Goal: Task Accomplishment & Management: Use online tool/utility

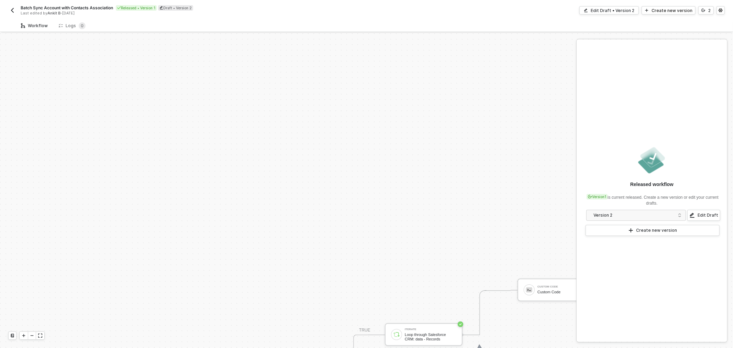
scroll to position [173, 0]
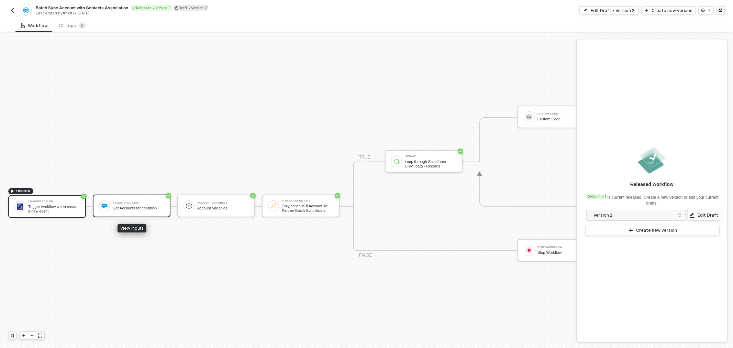
click at [125, 205] on div "Salesforce CRM Get Accounts for condition" at bounding box center [139, 205] width 52 height 13
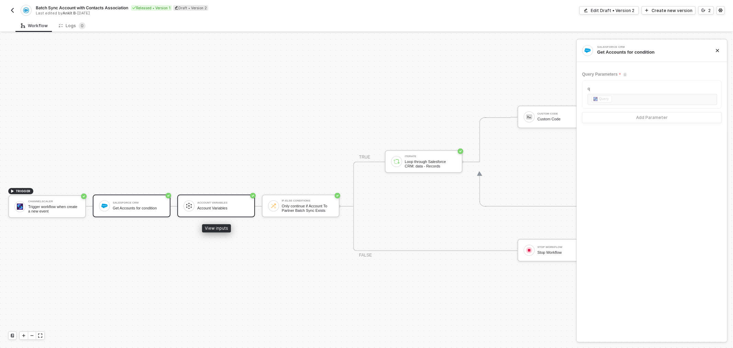
click at [195, 206] on div "Account Variables Account Variables" at bounding box center [221, 205] width 54 height 13
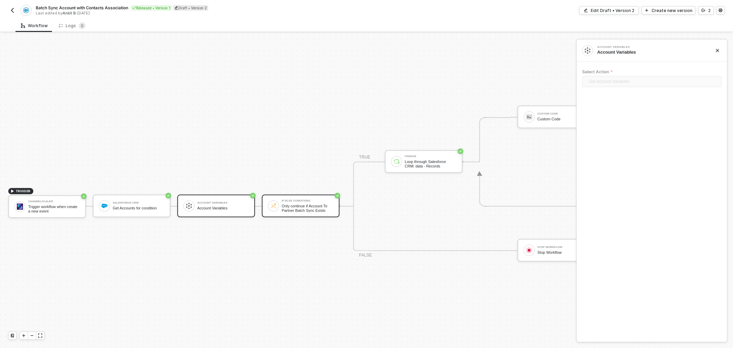
click at [272, 206] on div at bounding box center [273, 205] width 11 height 11
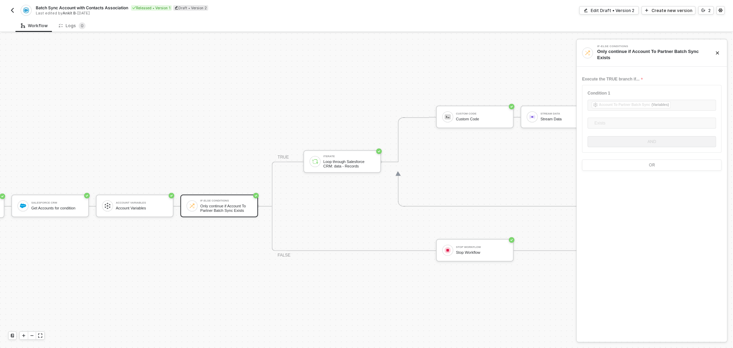
drag, startPoint x: 359, startPoint y: 77, endPoint x: 384, endPoint y: 77, distance: 25.1
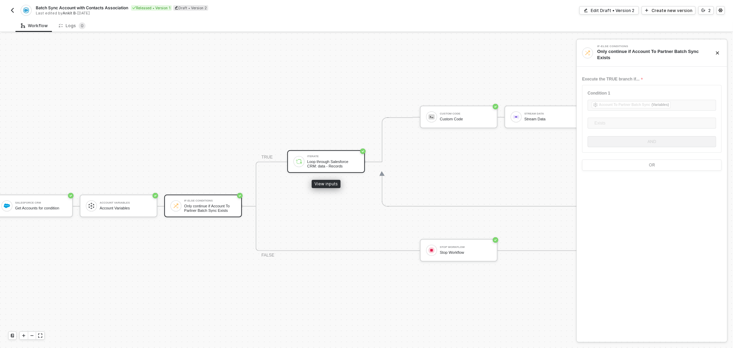
click at [319, 158] on div "Iterate Loop through Salesforce CRM: data - Records" at bounding box center [333, 161] width 52 height 13
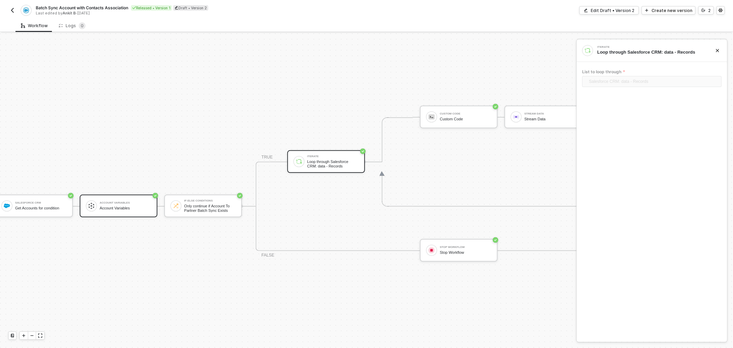
click at [123, 202] on div "Account Variables" at bounding box center [126, 202] width 52 height 3
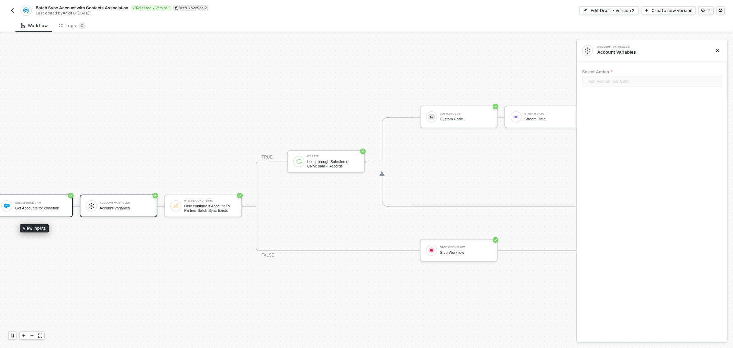
click at [35, 206] on div "Get Accounts for condition" at bounding box center [41, 208] width 52 height 4
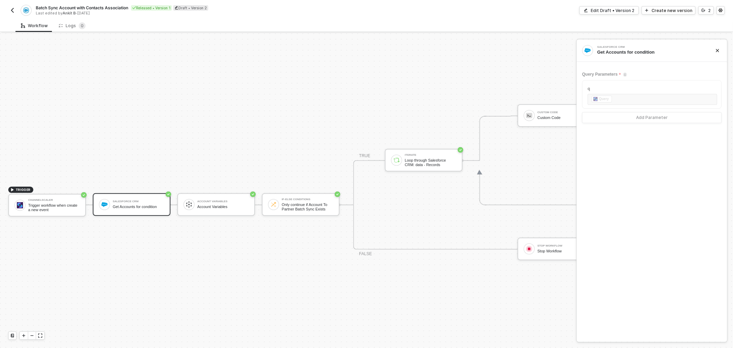
drag, startPoint x: 219, startPoint y: 147, endPoint x: 156, endPoint y: 152, distance: 63.1
click at [61, 199] on div "Channelscaler" at bounding box center [54, 198] width 52 height 3
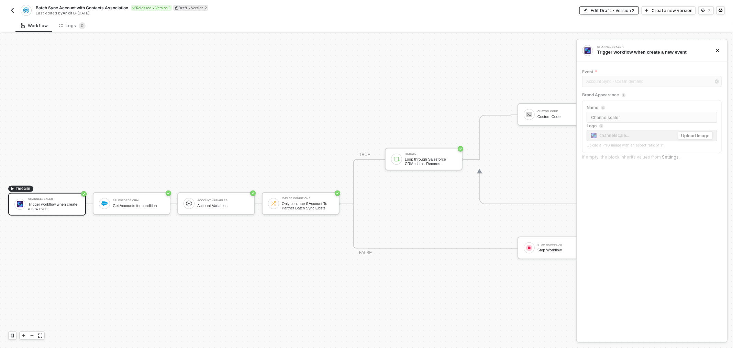
click at [614, 10] on div "Edit Draft • Version 2" at bounding box center [612, 11] width 44 height 6
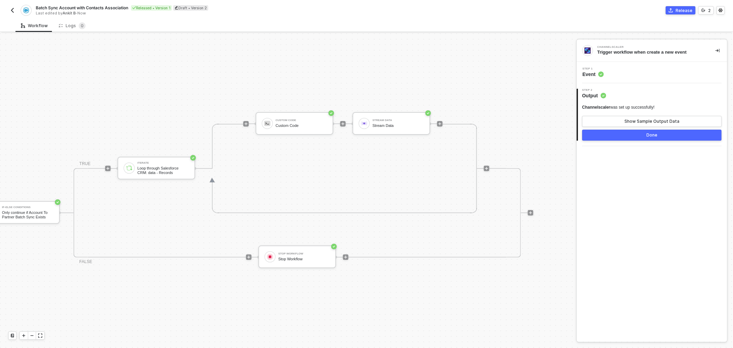
drag, startPoint x: 442, startPoint y: 107, endPoint x: 514, endPoint y: 93, distance: 73.1
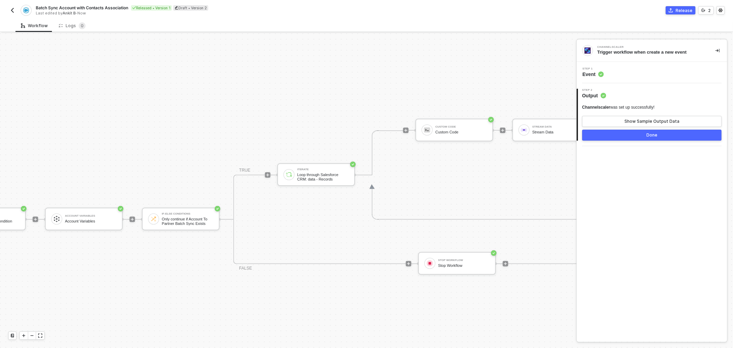
drag, startPoint x: 485, startPoint y: 95, endPoint x: 448, endPoint y: 90, distance: 36.8
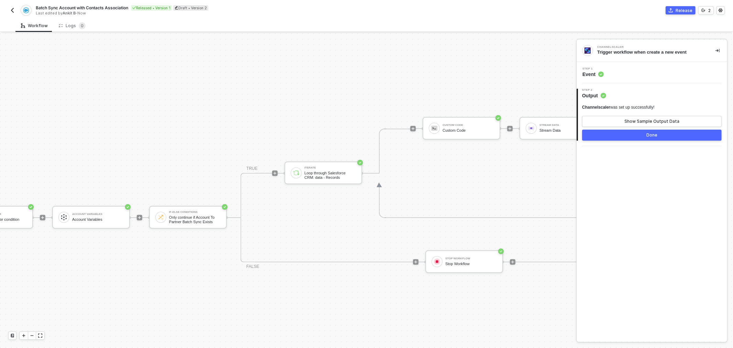
drag, startPoint x: 422, startPoint y: 90, endPoint x: 420, endPoint y: 97, distance: 7.0
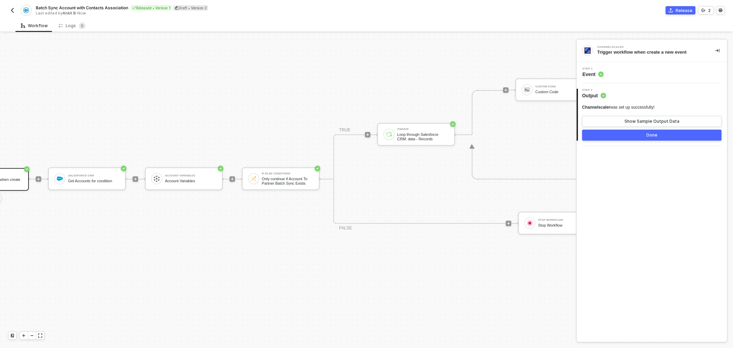
scroll to position [201, 11]
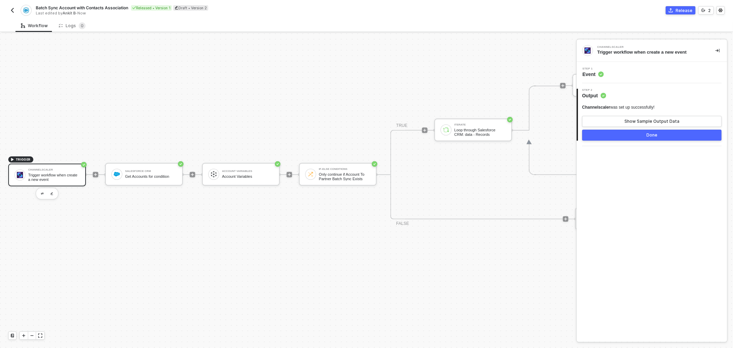
drag, startPoint x: 334, startPoint y: 80, endPoint x: 276, endPoint y: 81, distance: 58.4
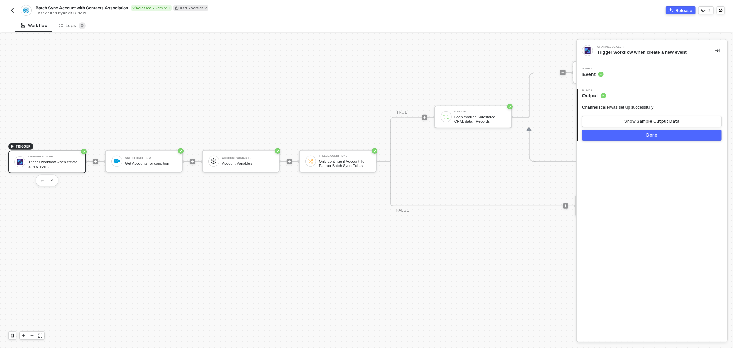
scroll to position [204, 0]
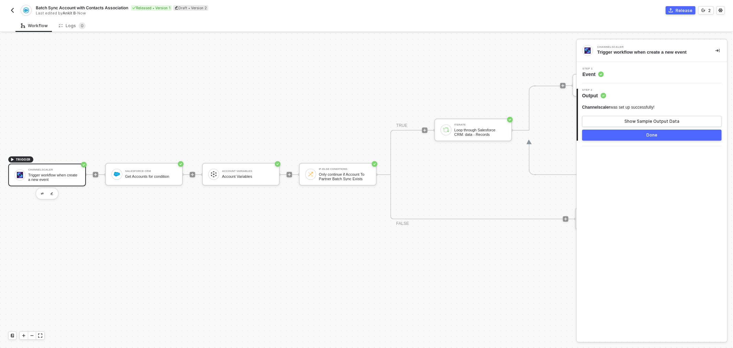
click at [655, 131] on button "Done" at bounding box center [651, 134] width 139 height 11
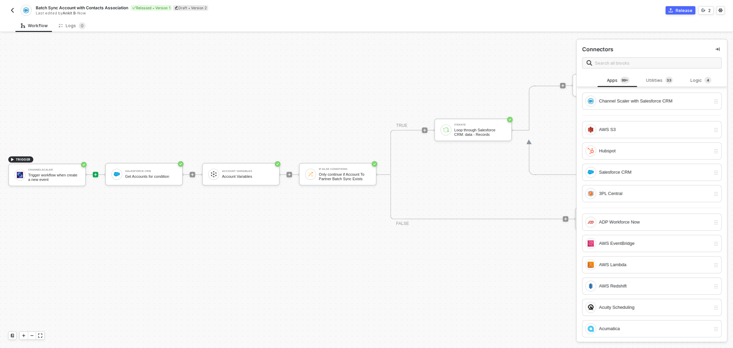
click at [11, 9] on img "button" at bounding box center [12, 10] width 5 height 5
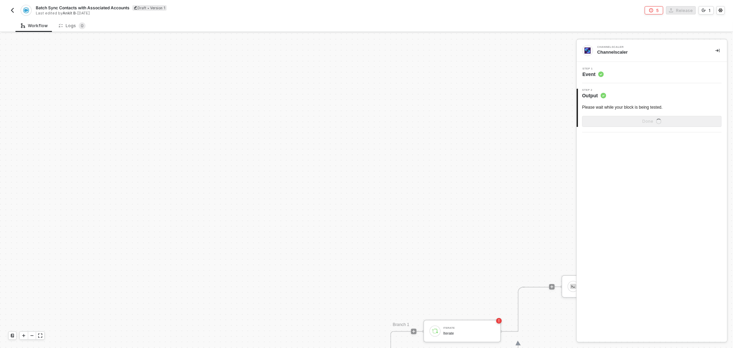
scroll to position [345, 0]
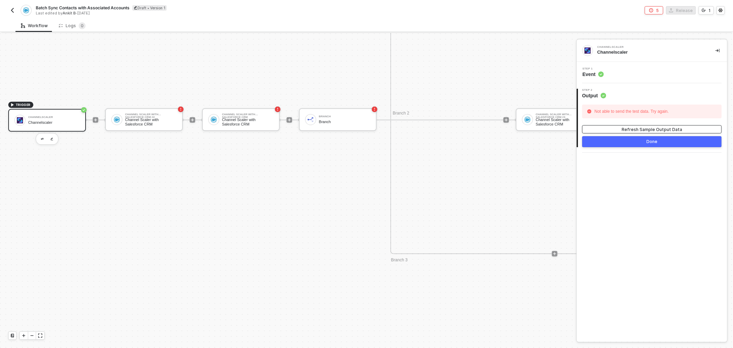
click at [606, 126] on button "Refresh Sample Output Data" at bounding box center [651, 129] width 139 height 8
click at [56, 120] on div "Channelscaler" at bounding box center [54, 122] width 52 height 4
click at [119, 119] on img at bounding box center [117, 119] width 6 height 6
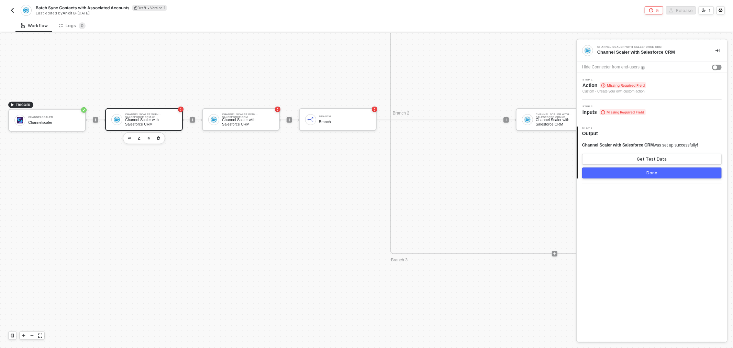
click at [649, 78] on div "Step 1 Action Missing Required Field Custom - Create your own custom action" at bounding box center [651, 86] width 150 height 27
click at [646, 85] on div "Step 1 Action Missing Required Field Custom - Create your own custom action" at bounding box center [652, 86] width 149 height 16
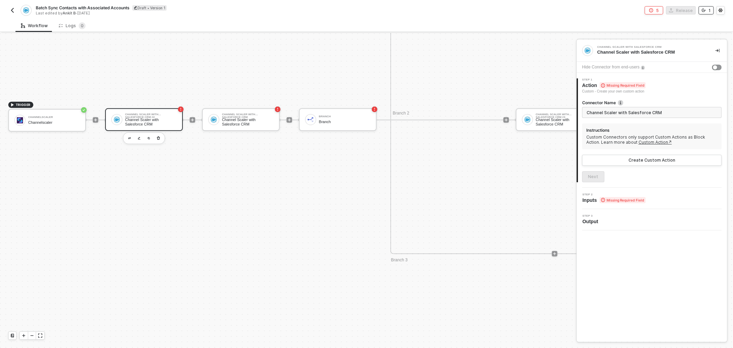
click at [713, 9] on button "1" at bounding box center [705, 10] width 15 height 8
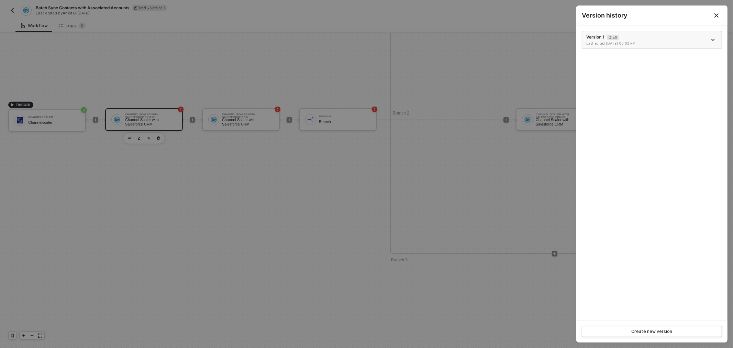
click at [640, 43] on div "Last Edited 08/15/2025 06:03 PM" at bounding box center [616, 43] width 61 height 5
click at [713, 41] on icon "icon-arrow-down" at bounding box center [712, 39] width 3 height 3
click at [509, 59] on div at bounding box center [366, 174] width 733 height 348
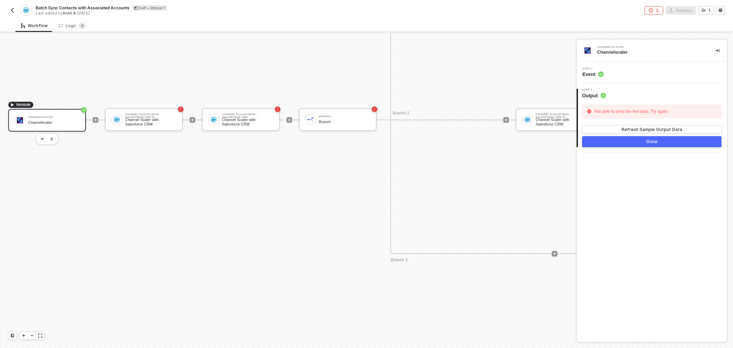
click at [509, 59] on div at bounding box center [366, 174] width 733 height 348
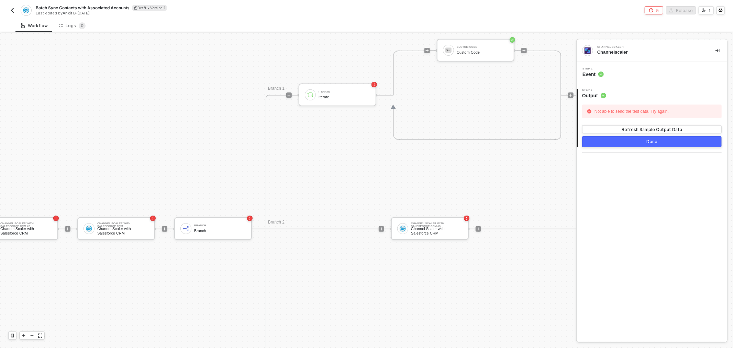
scroll to position [237, 154]
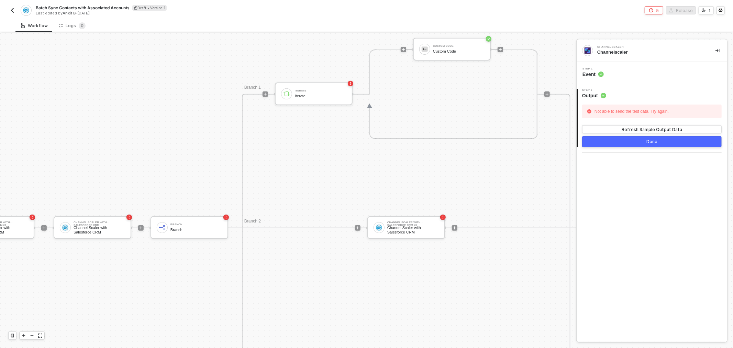
drag, startPoint x: 429, startPoint y: 120, endPoint x: 457, endPoint y: 127, distance: 29.0
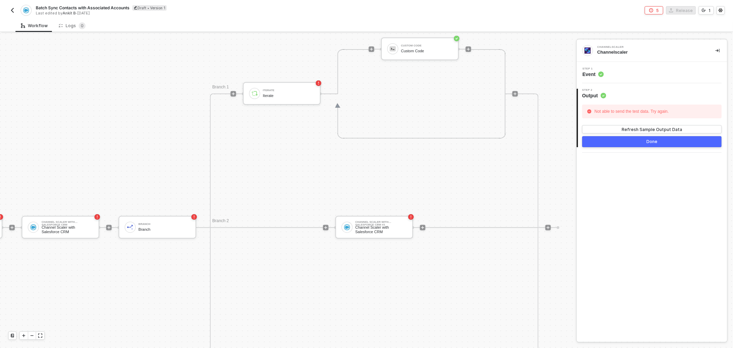
drag, startPoint x: 396, startPoint y: 164, endPoint x: 407, endPoint y: 165, distance: 11.0
click at [383, 229] on div "Channel Scaler with Salesforce CRM" at bounding box center [378, 229] width 52 height 9
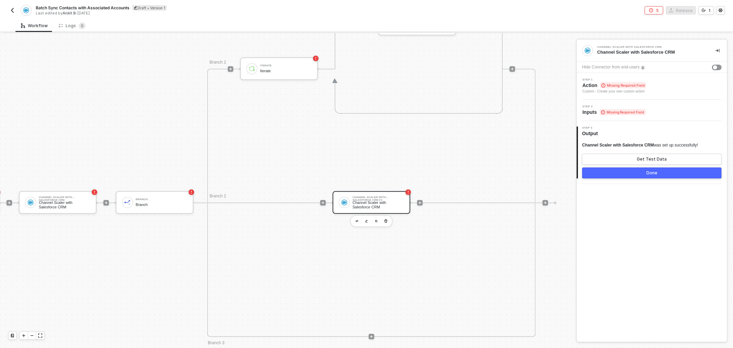
scroll to position [314, 183]
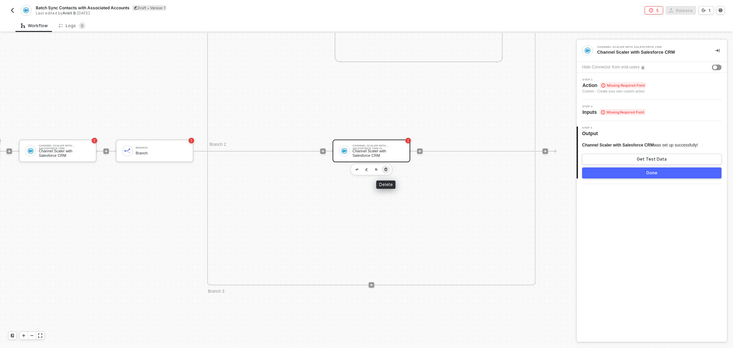
click at [387, 169] on button "button" at bounding box center [386, 169] width 8 height 8
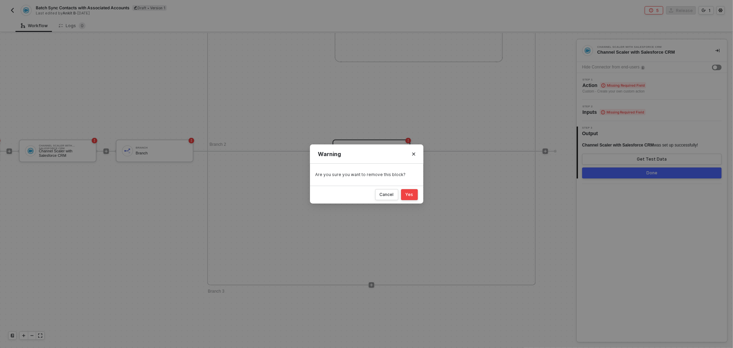
click at [416, 195] on button "Yes" at bounding box center [409, 194] width 17 height 11
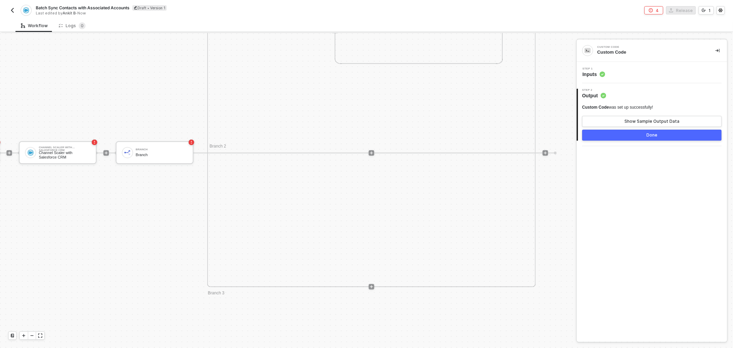
scroll to position [352, 183]
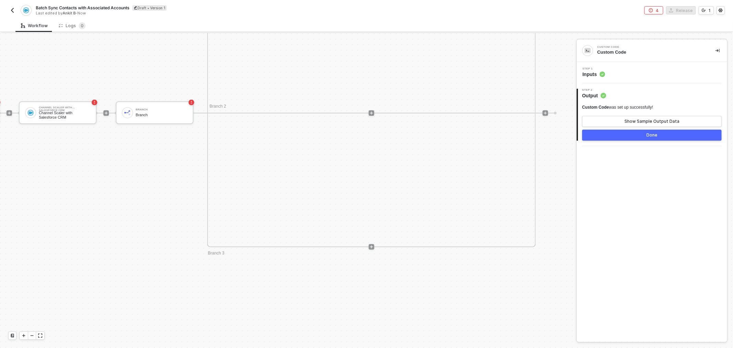
click at [524, 113] on div at bounding box center [454, 113] width 161 height 1
click at [651, 11] on icon "icon-error-page" at bounding box center [650, 10] width 4 height 4
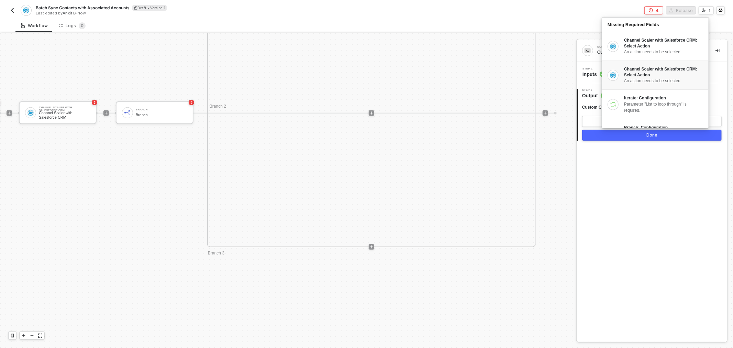
click at [644, 67] on div "Channel Scaler with Salesforce CRM: Select Action" at bounding box center [663, 72] width 78 height 12
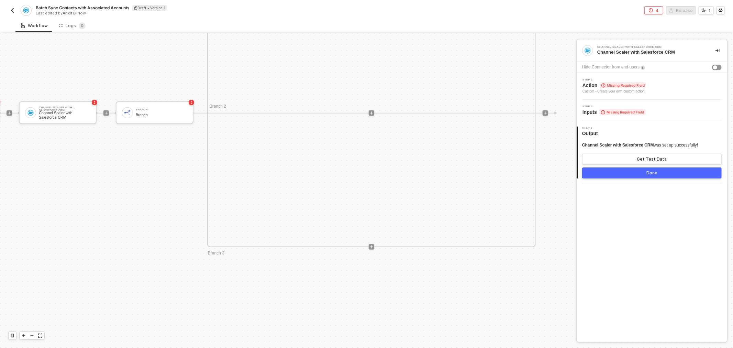
click at [613, 114] on span "Missing Required Field" at bounding box center [622, 112] width 46 height 6
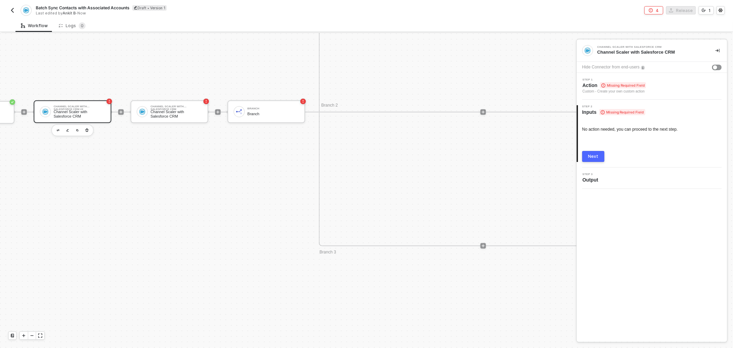
drag, startPoint x: 133, startPoint y: 140, endPoint x: 120, endPoint y: 141, distance: 13.8
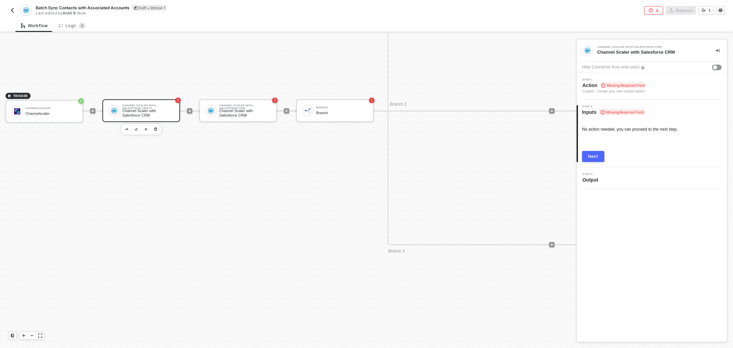
click at [129, 110] on div "Channel Scaler with Salesforce CRM" at bounding box center [148, 113] width 52 height 9
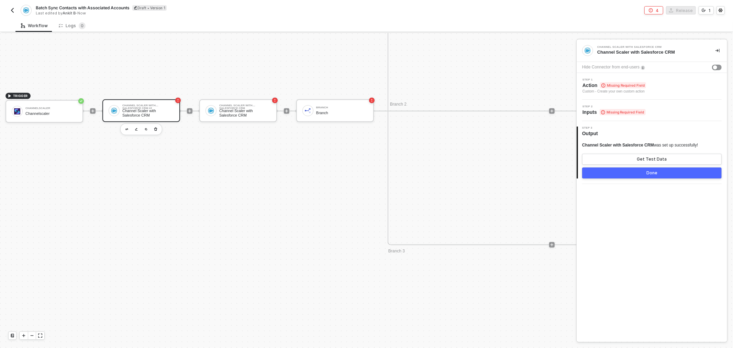
click at [634, 86] on span "Missing Required Field" at bounding box center [623, 85] width 46 height 6
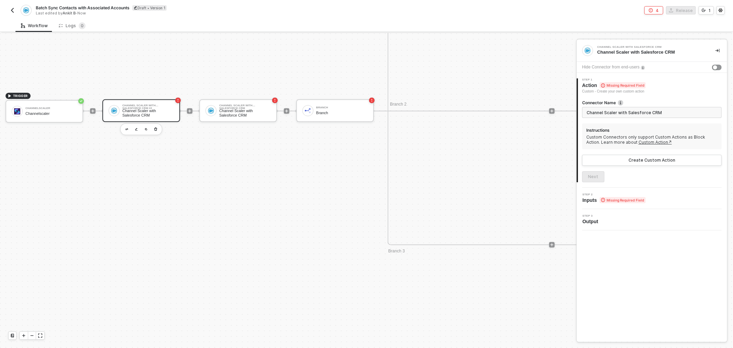
scroll to position [354, 0]
drag, startPoint x: 174, startPoint y: 160, endPoint x: 156, endPoint y: 159, distance: 18.2
drag, startPoint x: 157, startPoint y: 159, endPoint x: 150, endPoint y: 157, distance: 6.8
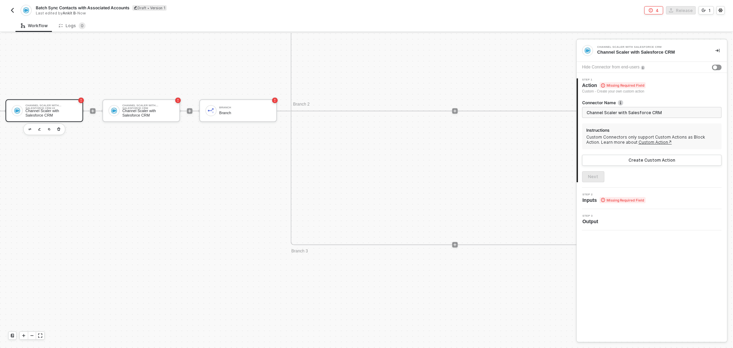
drag, startPoint x: 209, startPoint y: 152, endPoint x: 256, endPoint y: 157, distance: 47.6
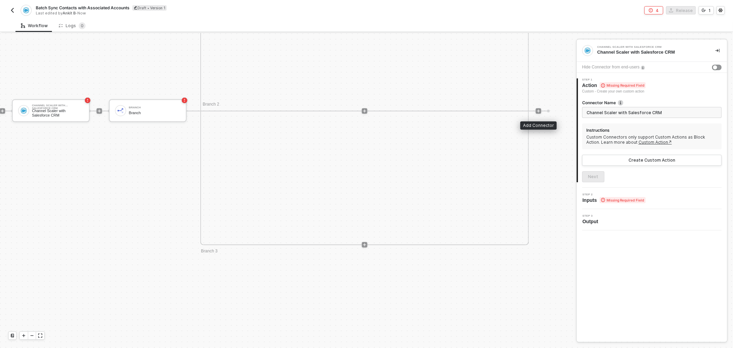
drag, startPoint x: 539, startPoint y: 109, endPoint x: 537, endPoint y: 97, distance: 12.3
click at [537, 97] on div "Branch 1 Iterate Iterate Custom Code Custom Code Branch 2 Branch 3" at bounding box center [367, 111] width 361 height 268
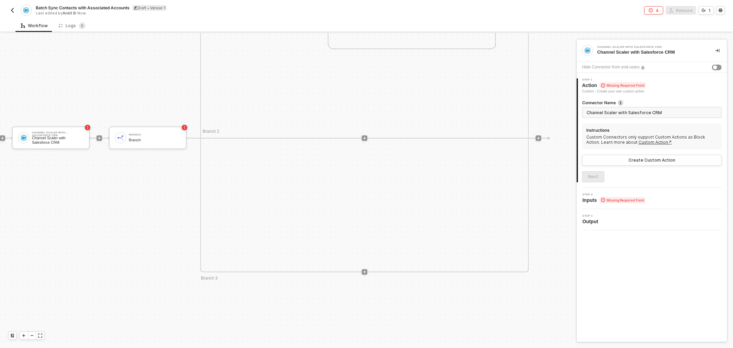
scroll to position [315, 190]
click at [344, 149] on div at bounding box center [281, 149] width 161 height 1
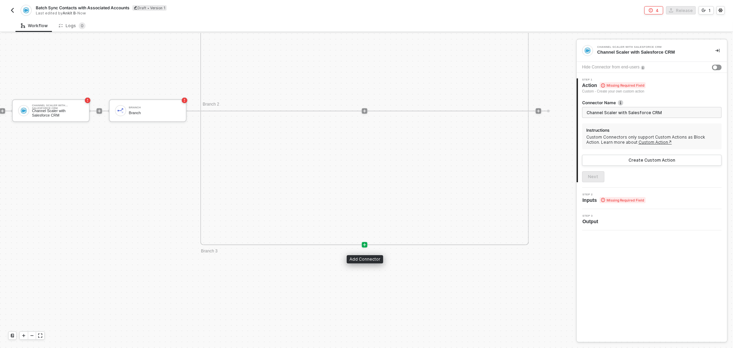
click at [362, 245] on div at bounding box center [364, 244] width 5 height 5
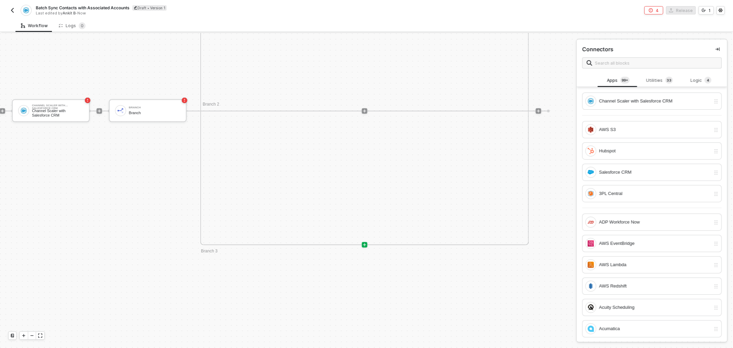
drag, startPoint x: 465, startPoint y: 182, endPoint x: 358, endPoint y: 119, distance: 124.6
click at [465, 182] on div "Branch 1 Iterate Iterate Custom Code Custom Code Branch 2 Branch 3" at bounding box center [364, 111] width 328 height 268
click at [150, 105] on div "Branch Branch" at bounding box center [155, 110] width 52 height 13
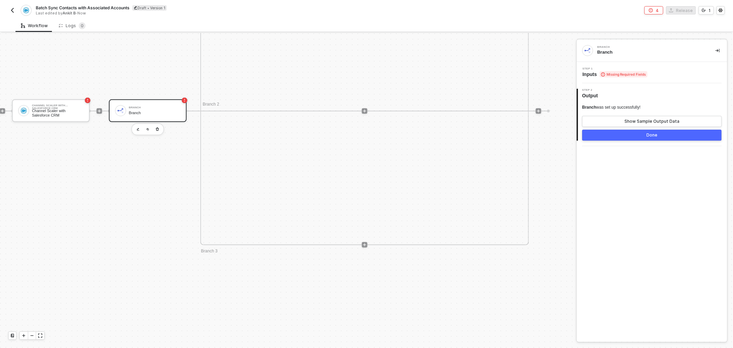
click at [614, 76] on span "Missing Required Fields" at bounding box center [623, 74] width 48 height 6
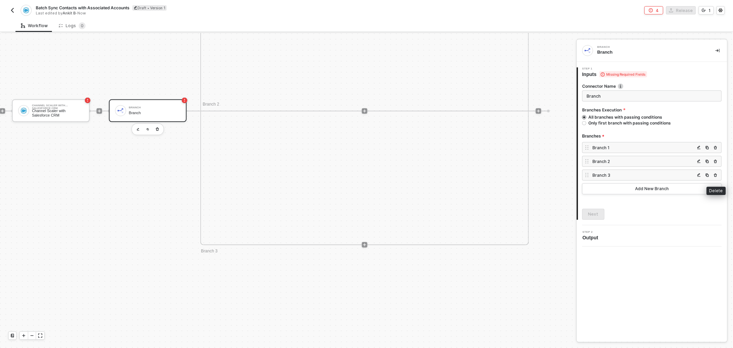
click at [715, 175] on img "button" at bounding box center [715, 175] width 4 height 4
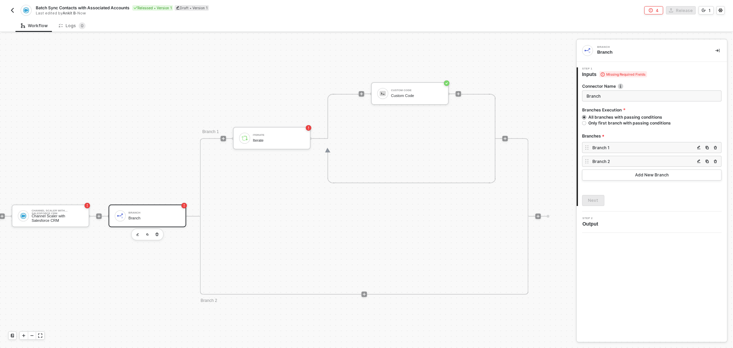
scroll to position [163, 203]
drag, startPoint x: 512, startPoint y: 98, endPoint x: 539, endPoint y: 99, distance: 26.8
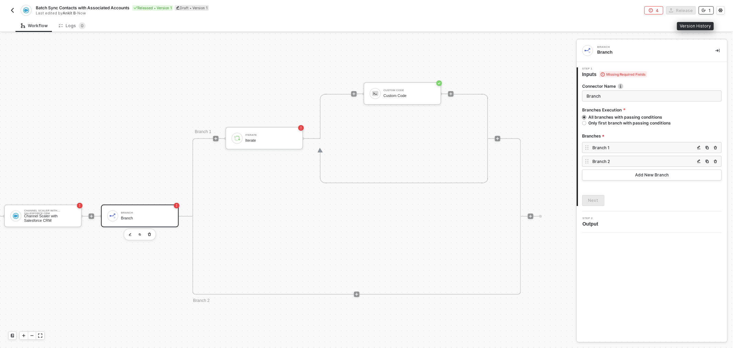
click at [708, 12] on div "1" at bounding box center [709, 11] width 2 height 6
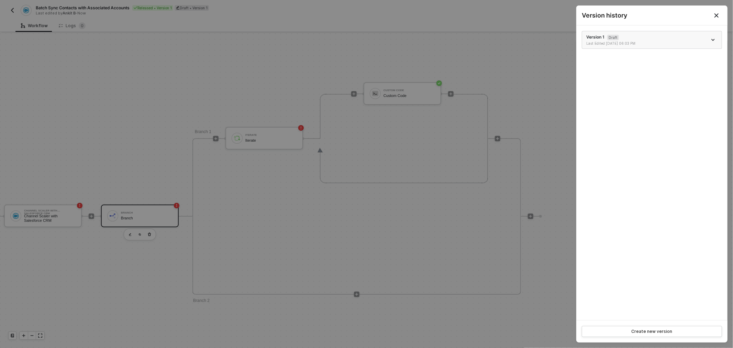
click at [712, 38] on icon "icon-arrow-down" at bounding box center [712, 39] width 3 height 3
click at [511, 49] on div at bounding box center [366, 174] width 733 height 348
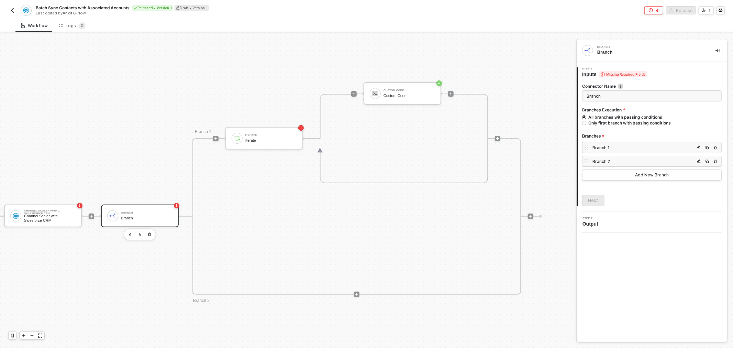
click at [146, 5] on div "Released • Version 1" at bounding box center [152, 7] width 41 height 5
click at [146, 5] on input "Batch Sync Contacts with Associated Accounts" at bounding box center [94, 8] width 117 height 8
click at [699, 11] on button "1" at bounding box center [705, 10] width 15 height 8
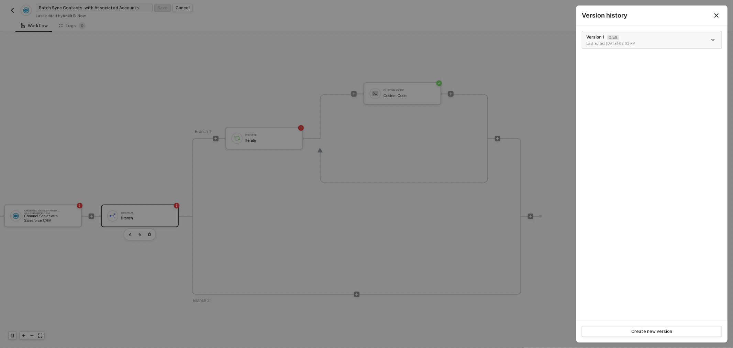
click at [715, 41] on span "icon-arrow-down" at bounding box center [713, 39] width 5 height 3
click at [180, 9] on div at bounding box center [366, 174] width 733 height 348
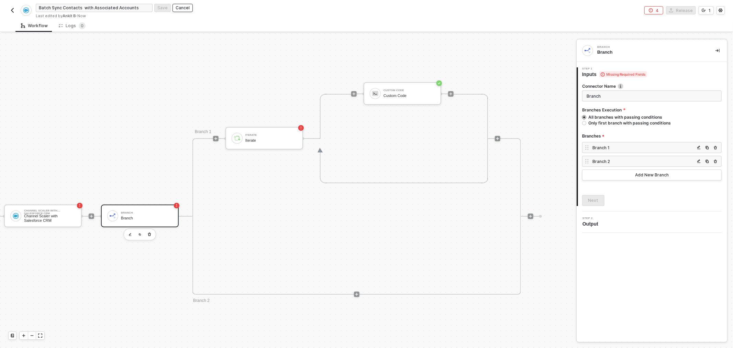
click at [188, 6] on div "Cancel" at bounding box center [183, 8] width 14 height 6
click at [159, 9] on div "Released • Version 1" at bounding box center [152, 7] width 41 height 5
click at [14, 6] on button "button" at bounding box center [12, 10] width 8 height 8
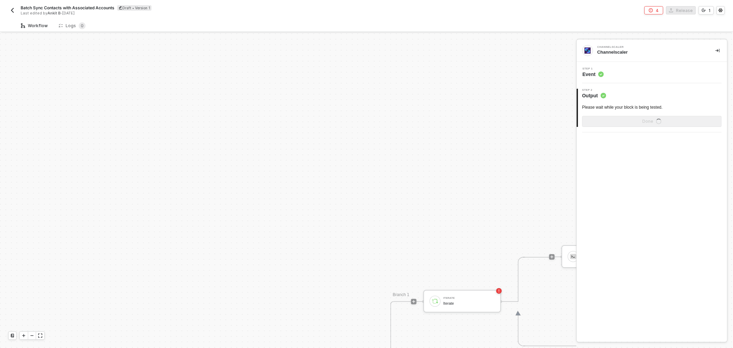
scroll to position [276, 0]
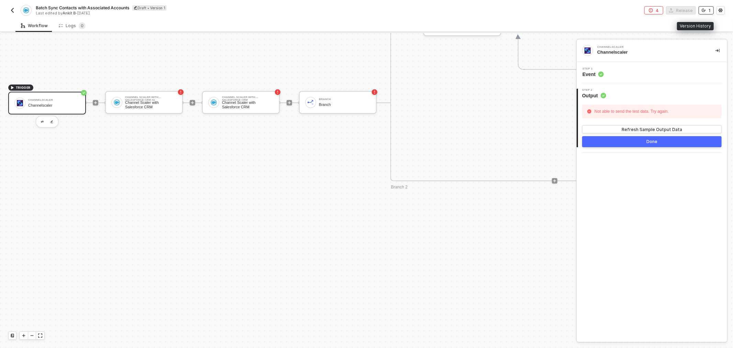
click at [706, 10] on button "1" at bounding box center [705, 10] width 15 height 8
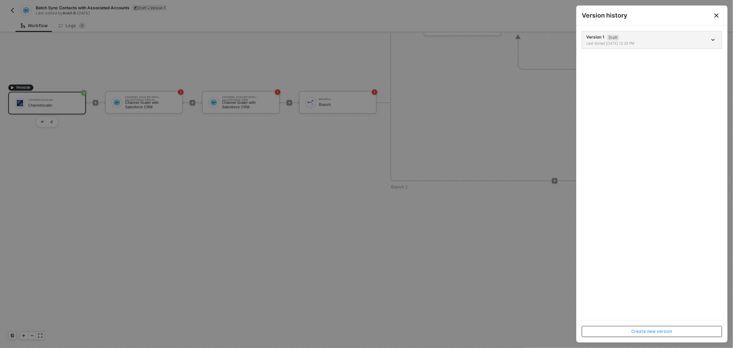
click at [640, 327] on button "Create new version" at bounding box center [651, 331] width 140 height 11
click at [521, 127] on div at bounding box center [366, 174] width 733 height 348
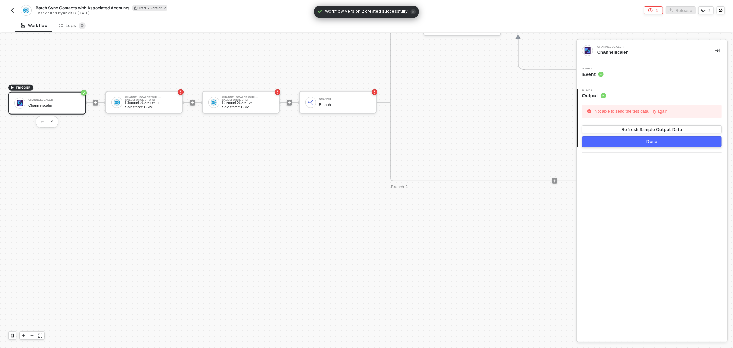
click at [148, 9] on div "Draft • Version 2" at bounding box center [149, 7] width 35 height 5
drag, startPoint x: 717, startPoint y: 14, endPoint x: 708, endPoint y: 14, distance: 8.9
click at [711, 15] on div "Batch Sync Contacts with Associated Accounts Save Cancel Last edited by Ankit B…" at bounding box center [366, 9] width 716 height 19
click at [707, 13] on button "2" at bounding box center [705, 10] width 15 height 8
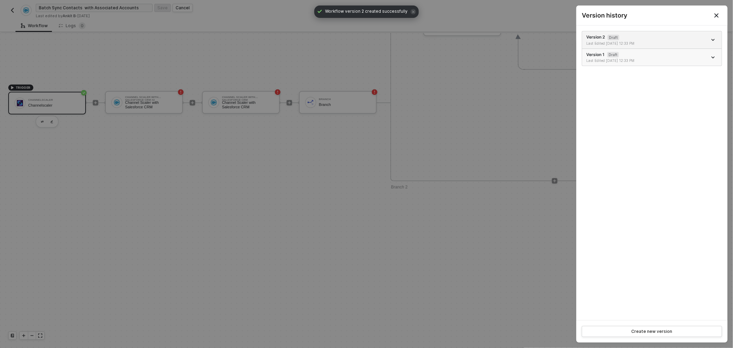
click at [712, 57] on icon "icon-arrow-down" at bounding box center [712, 57] width 3 height 1
click at [437, 147] on div at bounding box center [366, 174] width 733 height 348
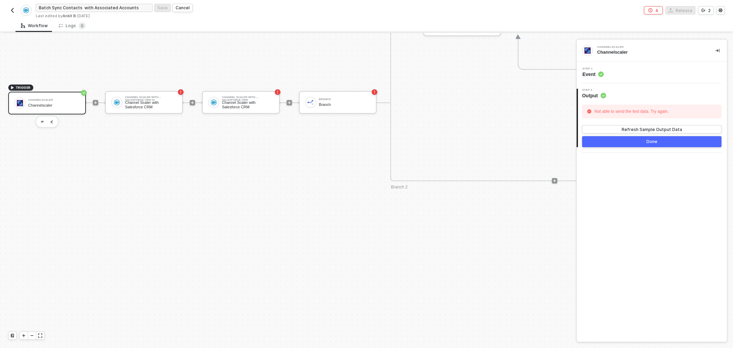
click at [542, 97] on div "Branch 1 Iterate Iterate Custom Code Custom Code Branch 2" at bounding box center [554, 103] width 328 height 156
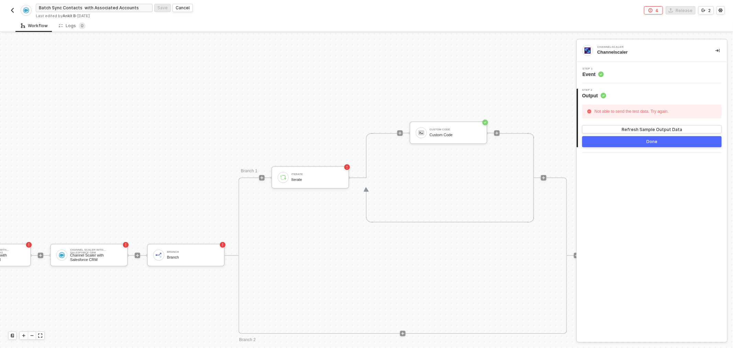
scroll to position [124, 188]
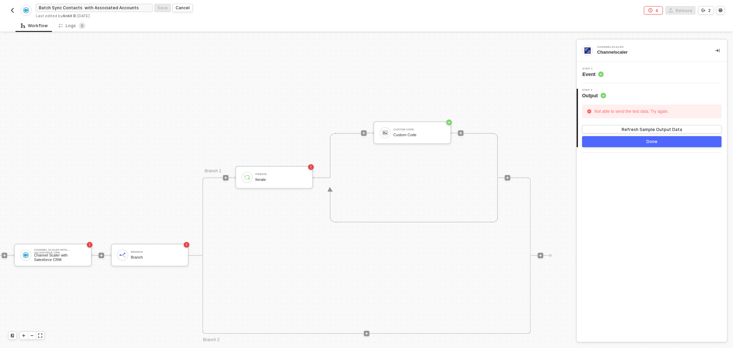
drag, startPoint x: 512, startPoint y: 111, endPoint x: 534, endPoint y: 110, distance: 22.3
click at [12, 9] on img "button" at bounding box center [12, 10] width 5 height 5
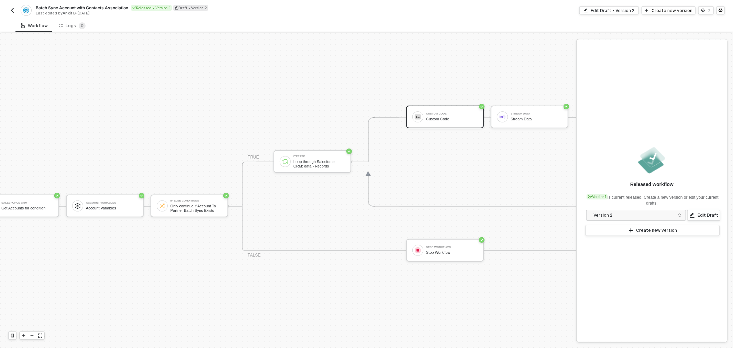
scroll to position [173, 191]
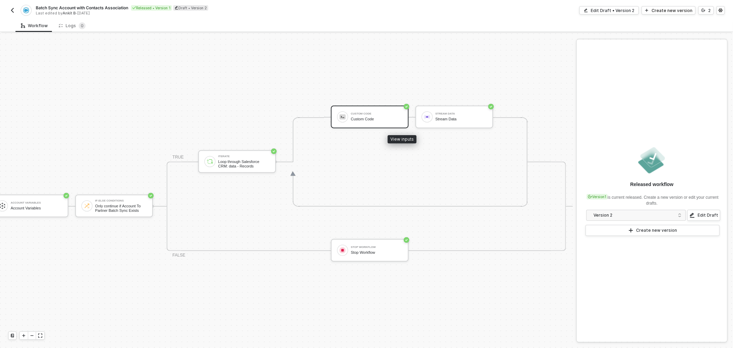
drag, startPoint x: 410, startPoint y: 119, endPoint x: 454, endPoint y: 121, distance: 43.7
click at [446, 117] on div "Stream Data" at bounding box center [461, 119] width 52 height 4
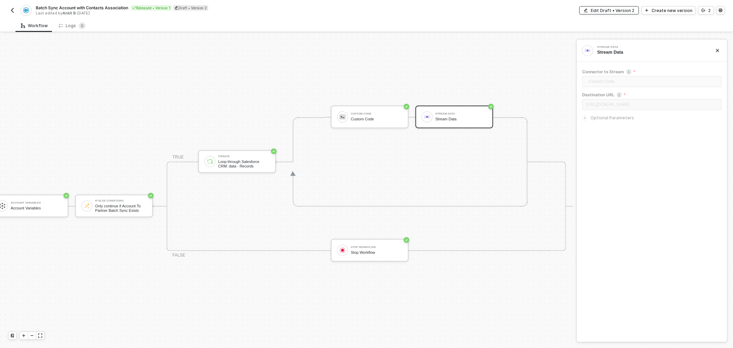
click at [619, 11] on div "Edit Draft • Version 2" at bounding box center [612, 11] width 44 height 6
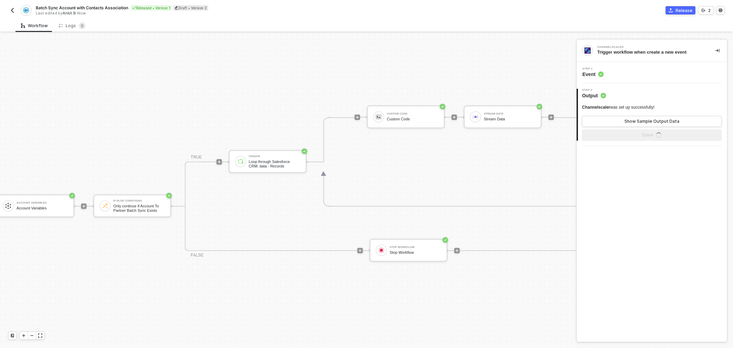
scroll to position [173, 321]
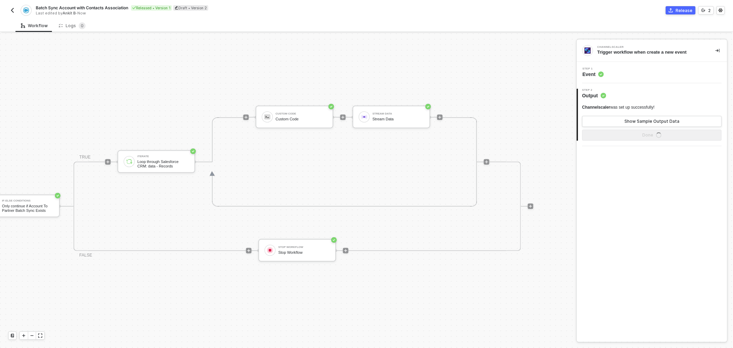
drag, startPoint x: 496, startPoint y: 85, endPoint x: 531, endPoint y: 85, distance: 35.4
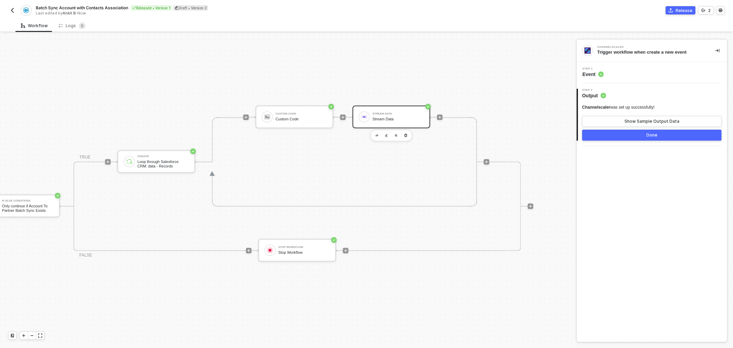
click at [396, 113] on div "Stream Data" at bounding box center [398, 113] width 52 height 3
click at [668, 122] on div "Show Sample Output Data" at bounding box center [651, 120] width 55 height 5
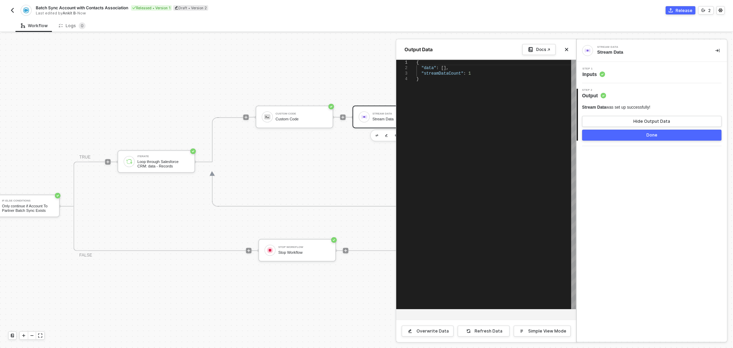
scroll to position [0, 1]
click at [544, 113] on div "{ "data" : [], "streamDataCount" : 1 }" at bounding box center [495, 184] width 159 height 249
click at [613, 70] on div "Step 1 Inputs" at bounding box center [652, 72] width 149 height 10
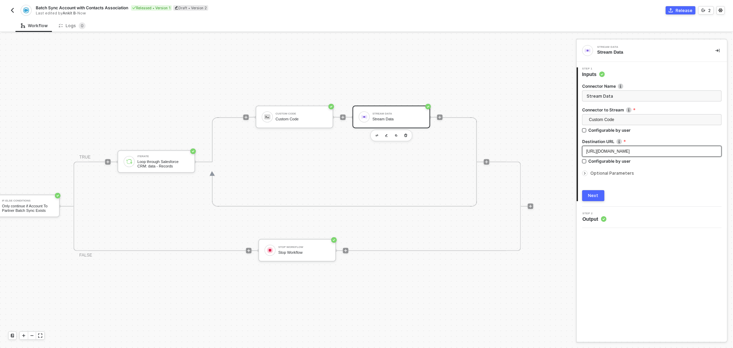
click at [630, 152] on span "https://webhook.site/ed330ee0-0175-40c5-8c30-4c66f28b1bf1" at bounding box center [608, 151] width 44 height 5
click at [603, 169] on div "Optional Parameters" at bounding box center [651, 173] width 139 height 8
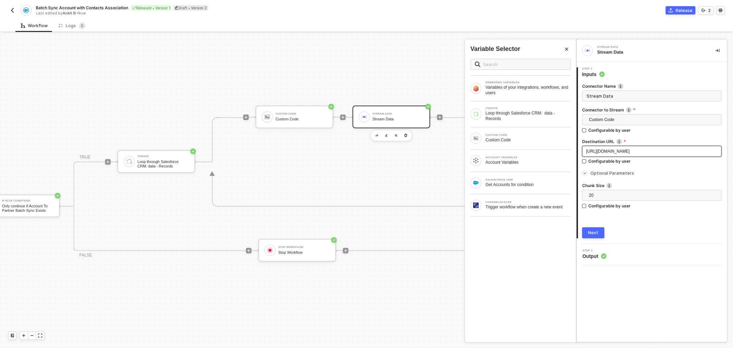
click at [615, 152] on span "https://webhook.site/ed330ee0-0175-40c5-8c30-4c66f28b1bf1" at bounding box center [608, 151] width 44 height 5
click at [630, 151] on span "https://webhook.site/ed330ee0-0175-40c5-8c30-4c66f28b1bf1" at bounding box center [608, 151] width 44 height 5
copy span "https://webhook.site/ed330ee0-0175-40c5-8c30-4c66f28b1bf1"
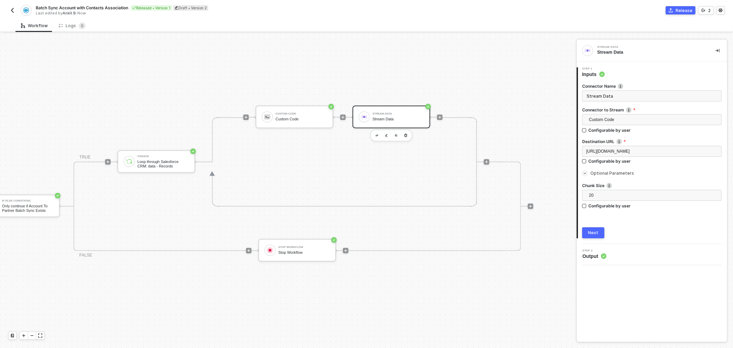
click at [654, 226] on div "Connector Name Stream Data Connector to Stream Custom Code Configurable by user…" at bounding box center [651, 158] width 139 height 160
click at [716, 153] on div "https://webhook.site/ed330ee0-0175-40c5-8c30-4c66f28b1bf1" at bounding box center [651, 151] width 131 height 7
drag, startPoint x: 435, startPoint y: 184, endPoint x: 388, endPoint y: 168, distance: 49.3
click at [291, 117] on div "Custom Code" at bounding box center [301, 119] width 52 height 4
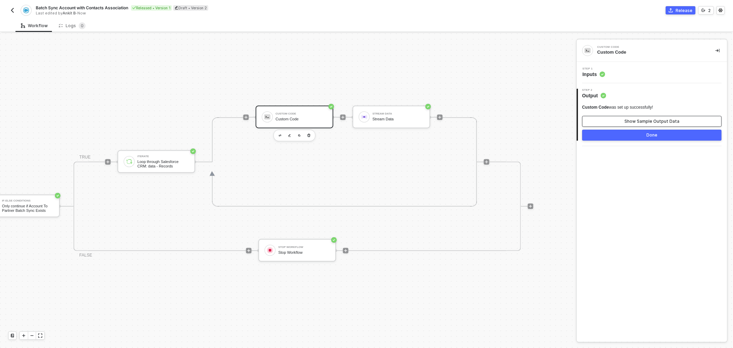
click at [627, 116] on button "Show Sample Output Data" at bounding box center [651, 121] width 139 height 11
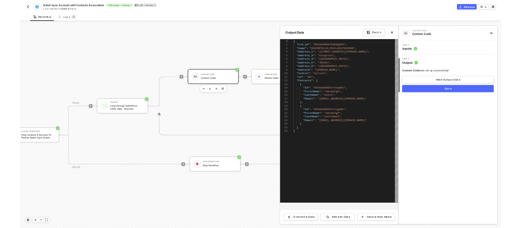
scroll to position [0, 0]
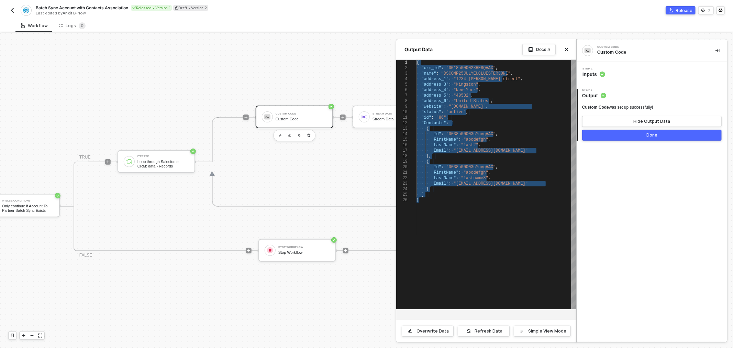
drag, startPoint x: 425, startPoint y: 224, endPoint x: 402, endPoint y: 55, distance: 170.9
click at [402, 55] on div "Output Data Docs ↗ 1 2 3 4 5 6 7 8 9 10 11 12 13 14 15 16 17 18 19 20 21 22 23 …" at bounding box center [486, 190] width 180 height 303
click at [662, 209] on div "Custom Code Custom Code Step 1 Inputs 2 Step 2 Output Custom Code was set up su…" at bounding box center [651, 190] width 150 height 302
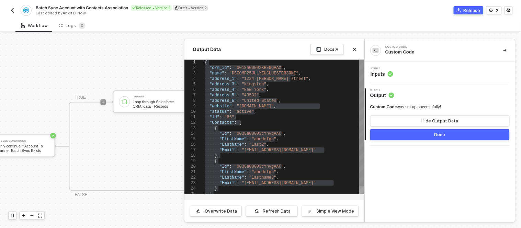
type textarea ""id": "86", "Contacts": [ { "Id": "0038a00003cYnvqAAC", "FirstName": "abcdefgh"…"
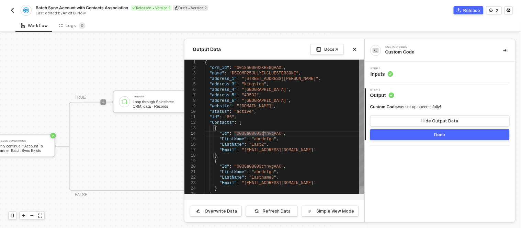
click at [284, 126] on div "{" at bounding box center [284, 128] width 159 height 5
click at [138, 45] on div at bounding box center [260, 130] width 521 height 195
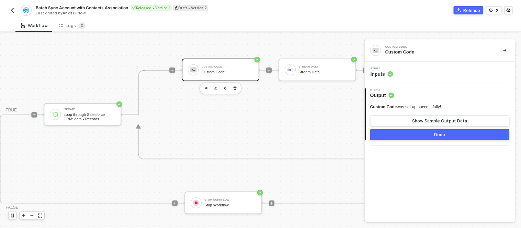
scroll to position [160, 390]
click at [10, 10] on img "button" at bounding box center [12, 10] width 5 height 5
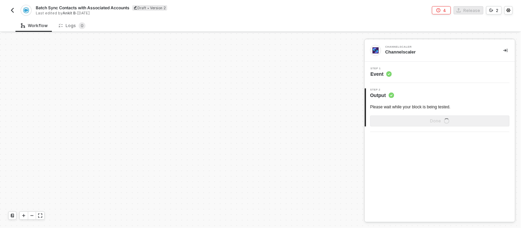
scroll to position [229, 0]
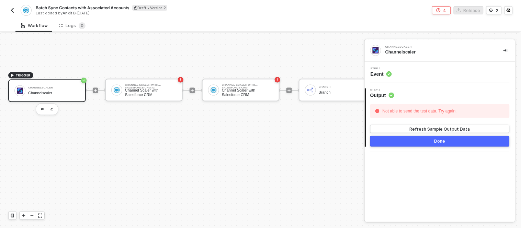
click at [64, 87] on div "Channelscaler" at bounding box center [54, 88] width 52 height 3
click at [401, 128] on button "Refresh Sample Output Data" at bounding box center [439, 129] width 139 height 8
click at [397, 80] on div "Step 1 Event" at bounding box center [440, 72] width 150 height 21
click at [400, 67] on div "Step 1 Event" at bounding box center [440, 72] width 149 height 10
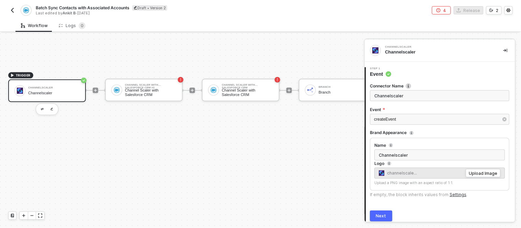
scroll to position [26, 0]
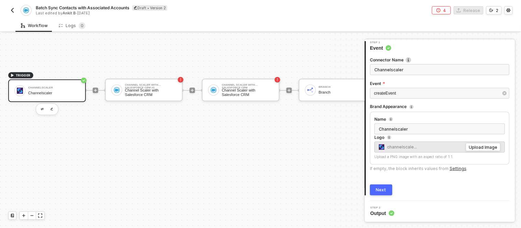
click at [11, 6] on button "button" at bounding box center [12, 10] width 8 height 8
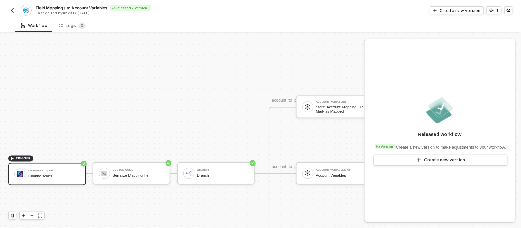
scroll to position [231, 0]
click at [14, 10] on img "button" at bounding box center [12, 10] width 5 height 5
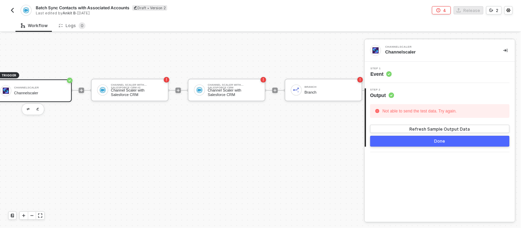
scroll to position [229, 0]
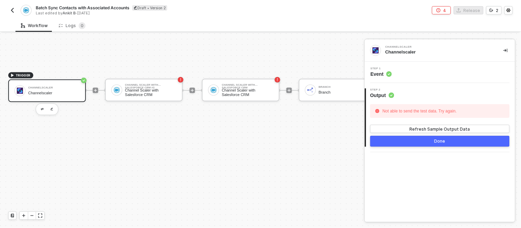
click at [12, 11] on img "button" at bounding box center [12, 10] width 5 height 5
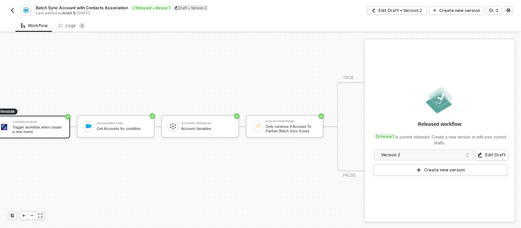
scroll to position [192, 16]
click at [435, 155] on div "Version 2" at bounding box center [422, 155] width 81 height 8
click at [272, 48] on div "TRIGGER Channelscaler Trigger workflow when create a new event Salesforce CRM G…" at bounding box center [244, 127] width 521 height 572
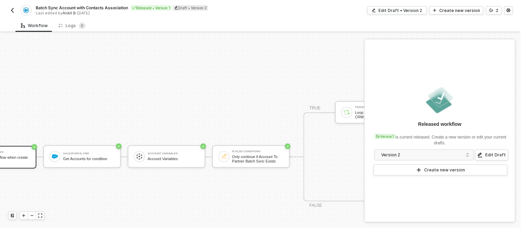
scroll to position [162, 0]
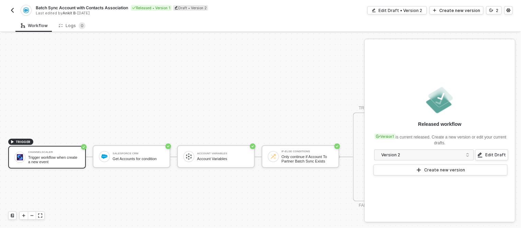
click at [12, 6] on button "button" at bounding box center [12, 10] width 8 height 8
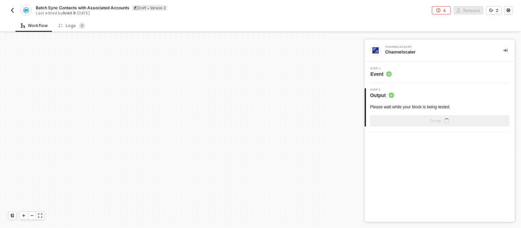
scroll to position [229, 0]
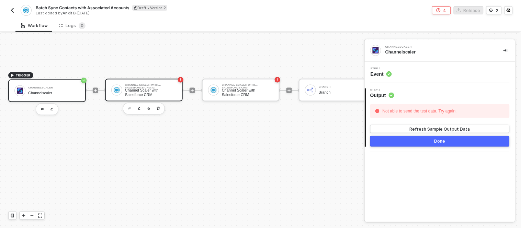
click at [150, 82] on div "Channel Scaler with Salesforce CRM #2 Channel Scaler with Salesforce CRM" at bounding box center [144, 90] width 78 height 23
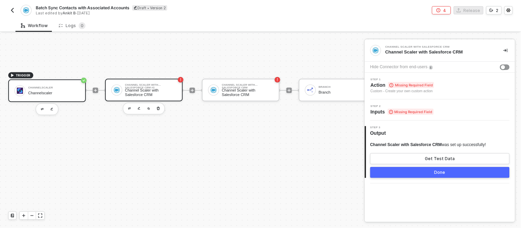
click at [57, 91] on div "Channelscaler" at bounding box center [54, 93] width 52 height 4
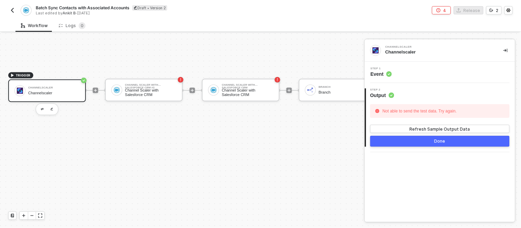
click at [441, 73] on div "Step 1 Event" at bounding box center [440, 72] width 149 height 10
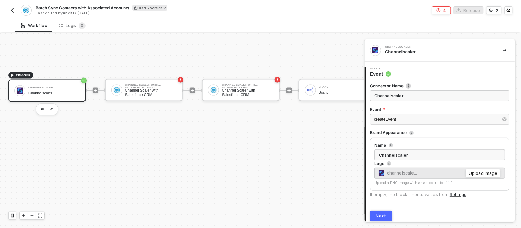
scroll to position [26, 0]
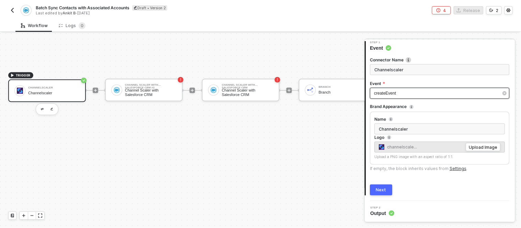
type input "Trigger workflow when create a new event"
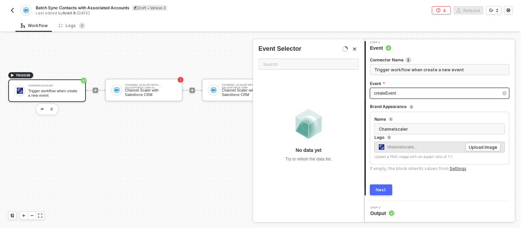
click at [428, 91] on div "createEvent" at bounding box center [436, 93] width 124 height 7
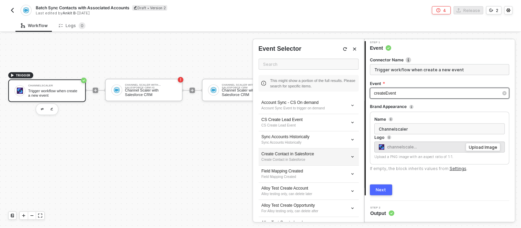
scroll to position [70, 0]
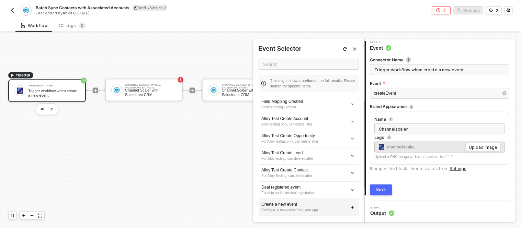
click at [300, 208] on div "Configure a new event from your app" at bounding box center [308, 210] width 95 height 5
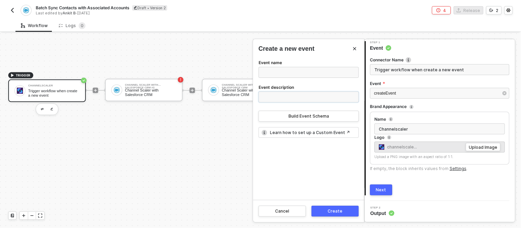
click at [276, 95] on input "Event description" at bounding box center [309, 97] width 100 height 11
click at [275, 152] on div "Event name Event description Build Event Schema Learn how to set up a Custom Ev…" at bounding box center [308, 130] width 111 height 142
click at [293, 119] on div "Build Event Schema" at bounding box center [309, 116] width 41 height 5
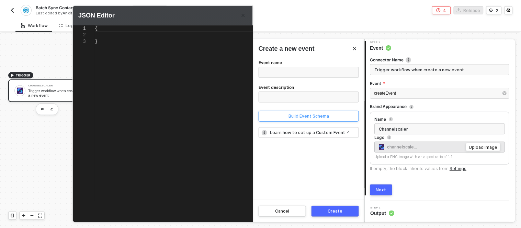
type textarea "{}"
click at [163, 54] on div "{}" at bounding box center [187, 117] width 184 height 184
click at [122, 33] on div "{}" at bounding box center [187, 117] width 184 height 184
click at [1, 170] on div at bounding box center [260, 114] width 521 height 228
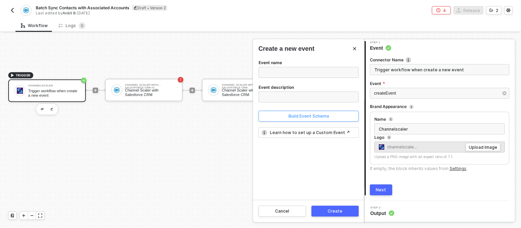
click at [325, 112] on button "Build Event Schema" at bounding box center [309, 116] width 100 height 11
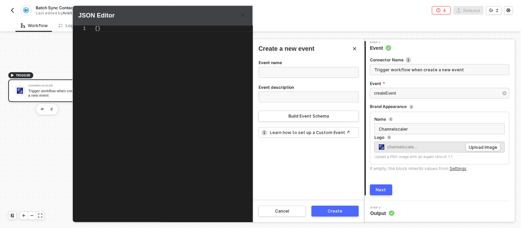
click at [491, 11] on div at bounding box center [260, 114] width 521 height 228
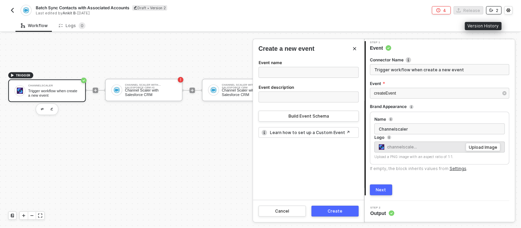
click at [491, 11] on icon "icon-versioning" at bounding box center [491, 10] width 4 height 4
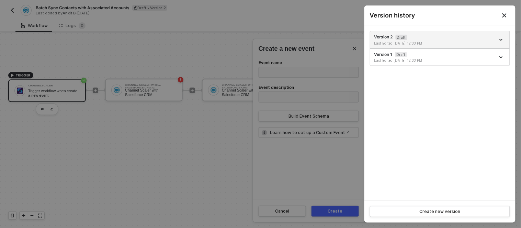
click at [320, 5] on div at bounding box center [260, 114] width 521 height 228
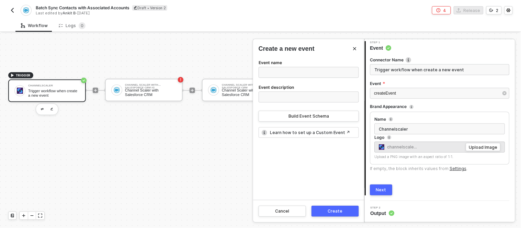
click at [448, 8] on button "4" at bounding box center [441, 10] width 19 height 8
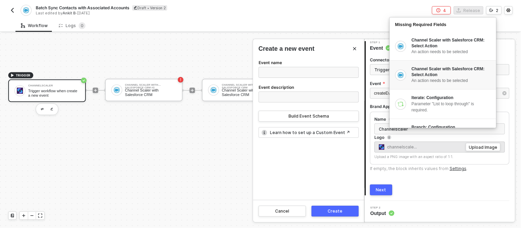
scroll to position [21, 0]
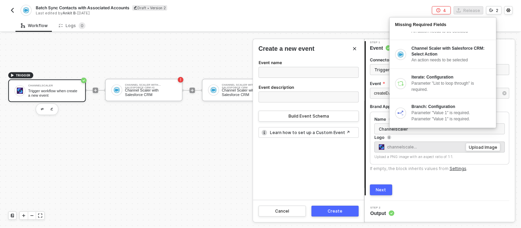
click at [221, 48] on div at bounding box center [260, 130] width 521 height 195
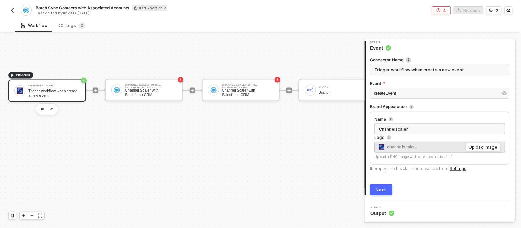
click at [13, 9] on img "button" at bounding box center [12, 10] width 5 height 5
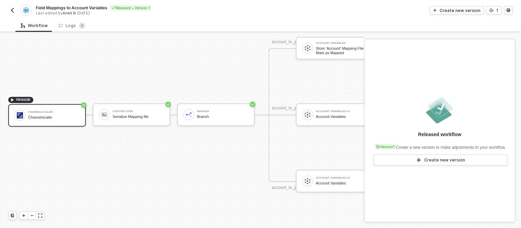
scroll to position [290, 45]
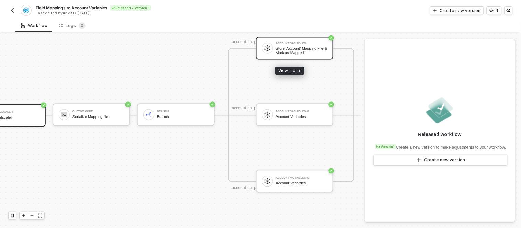
click at [290, 53] on div "Store 'Account' Mapping File & Mark as Mapped" at bounding box center [302, 50] width 52 height 9
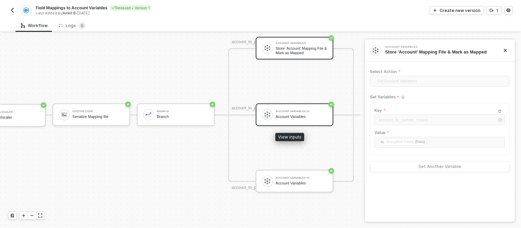
click at [296, 111] on div "Account Variables #2" at bounding box center [302, 112] width 52 height 3
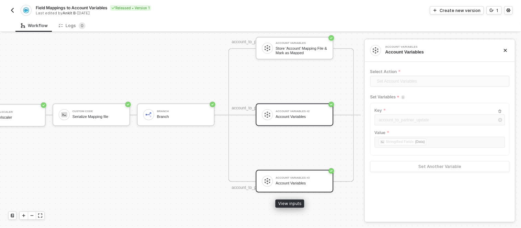
click at [302, 188] on div "Account Variables #3 Account Variables" at bounding box center [295, 181] width 78 height 23
click at [314, 77] on div "account_to_partner (CREATE) Account Variables Store 'Account' Mapping File & Ma…" at bounding box center [291, 115] width 126 height 134
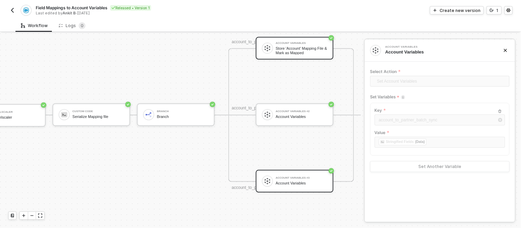
click at [297, 38] on div "Account Variables Store 'Account' Mapping File & Mark as Mapped" at bounding box center [295, 48] width 78 height 23
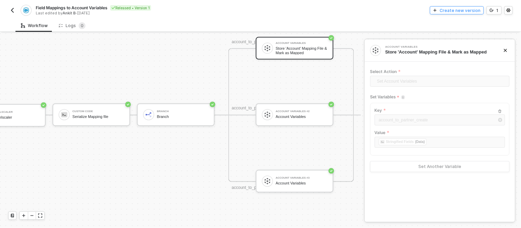
click at [468, 11] on div "Create new version" at bounding box center [460, 11] width 41 height 6
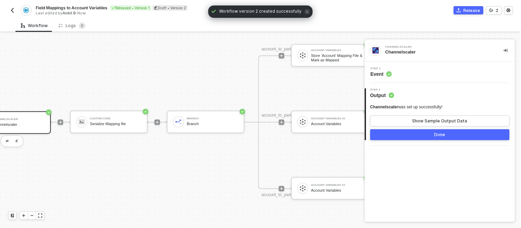
scroll to position [283, 30]
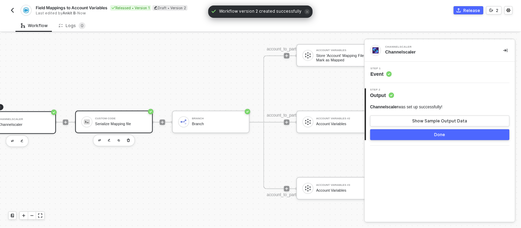
click at [115, 121] on div "Custom Code Serialize Mapping file" at bounding box center [121, 122] width 52 height 13
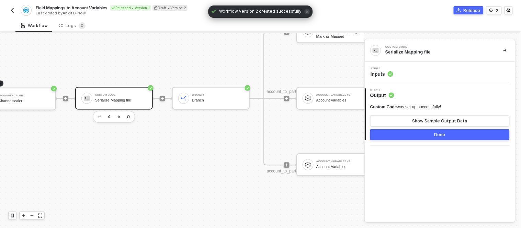
scroll to position [307, 30]
click at [388, 122] on button "Show Sample Output Data" at bounding box center [439, 121] width 139 height 11
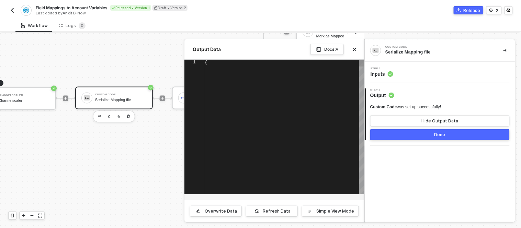
type textarea "{ "data": { "stringifiedFields": "[{\"origin_field\":\"Allbound_ID__c\",\"targe…"
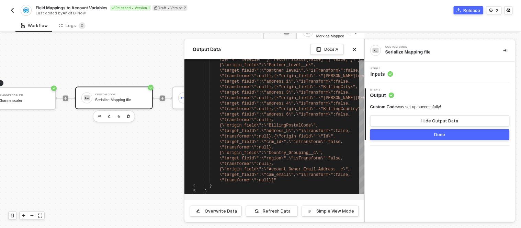
click at [141, 140] on div at bounding box center [260, 130] width 521 height 195
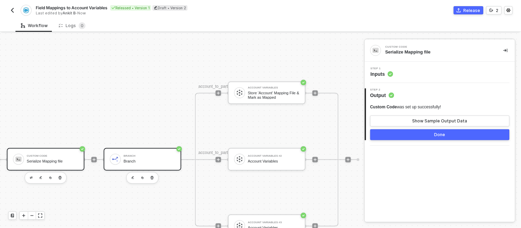
scroll to position [245, 99]
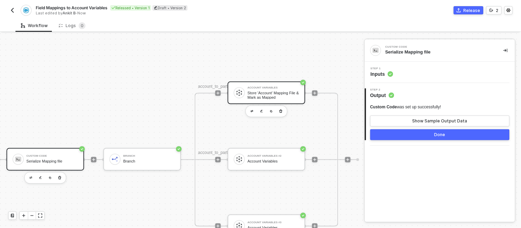
click at [264, 87] on div "Account Variables" at bounding box center [274, 88] width 52 height 3
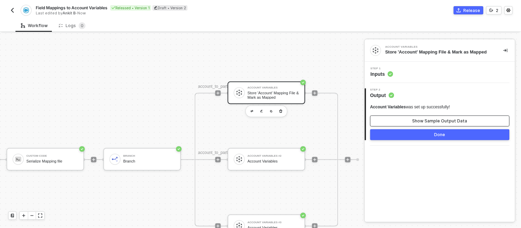
click at [408, 119] on button "Show Sample Output Data" at bounding box center [439, 121] width 139 height 11
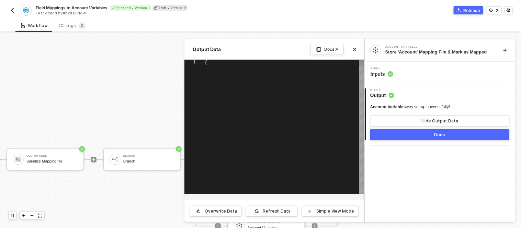
type textarea "{ "variables": { "account_to_partner_create": "[{\"origin_field\":\"Allbound_ID…"
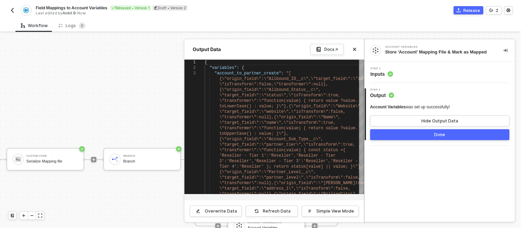
click at [406, 71] on div "Step 1 Inputs" at bounding box center [440, 72] width 149 height 10
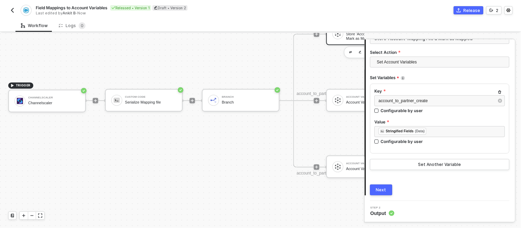
scroll to position [300, 0]
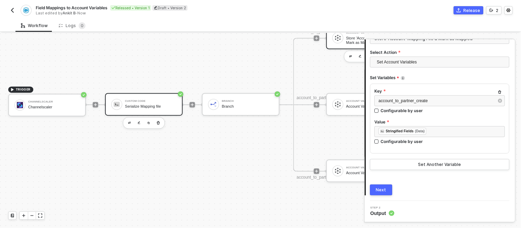
click at [156, 99] on div "Custom Code Serialize Mapping file" at bounding box center [151, 104] width 52 height 13
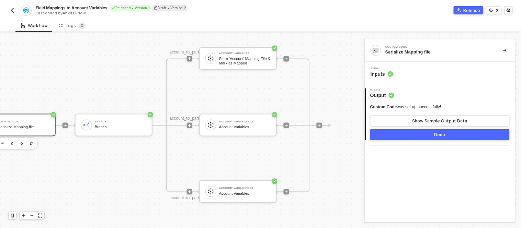
scroll to position [279, 127]
click at [249, 53] on div "Account Variables" at bounding box center [245, 54] width 52 height 3
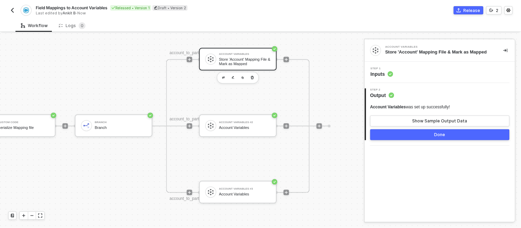
click at [404, 80] on div "Step 1 Inputs" at bounding box center [440, 72] width 150 height 21
click at [389, 70] on div "Step 1 Inputs" at bounding box center [382, 72] width 23 height 10
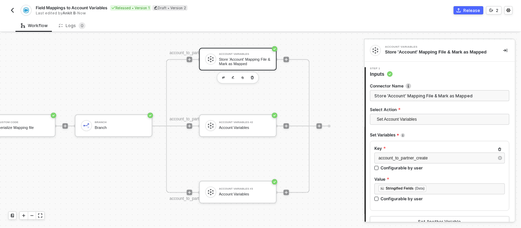
scroll to position [57, 0]
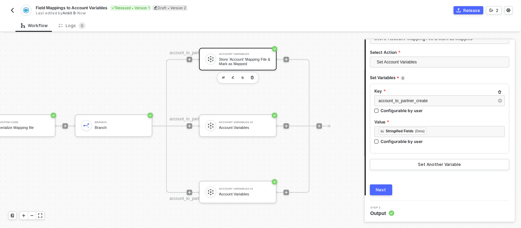
click at [241, 56] on div "Account Variables Store 'Account' Mapping File & Mark as Mapped" at bounding box center [245, 59] width 52 height 13
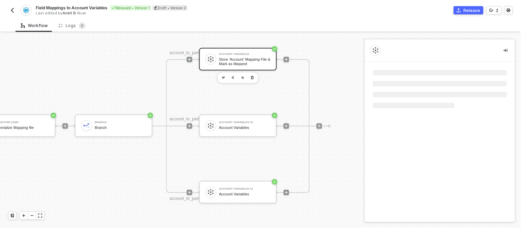
scroll to position [0, 0]
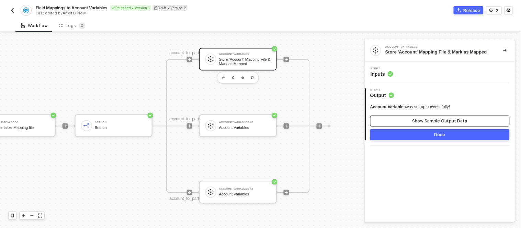
click at [391, 120] on button "Show Sample Output Data" at bounding box center [439, 121] width 139 height 11
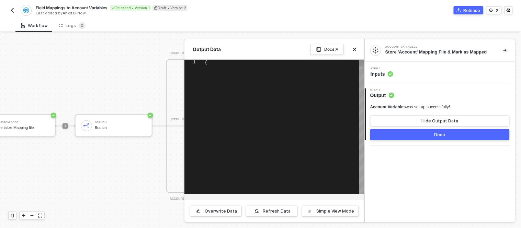
type textarea "{ "variables": { "account_to_partner_create": "[{\"origin_field\":\"Allbound_ID…"
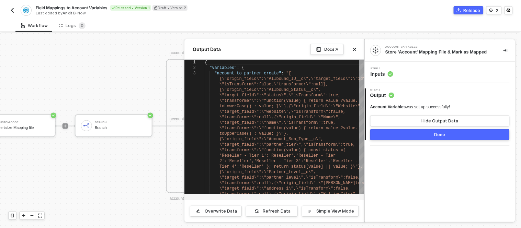
click at [127, 76] on div at bounding box center [260, 130] width 521 height 195
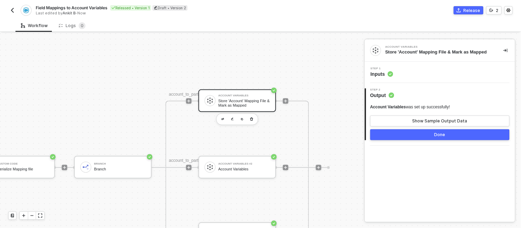
scroll to position [250, 132]
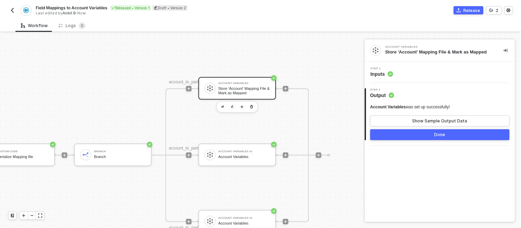
click at [203, 112] on div "account_to_partner (CREATE) Account Variables Store 'Account' Mapping File & Ma…" at bounding box center [238, 156] width 144 height 134
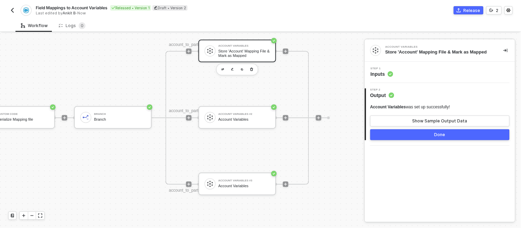
scroll to position [287, 132]
click at [310, 90] on div "account_to_partner (CREATE) Account Variables Store 'Account' Mapping File & Ma…" at bounding box center [240, 118] width 177 height 134
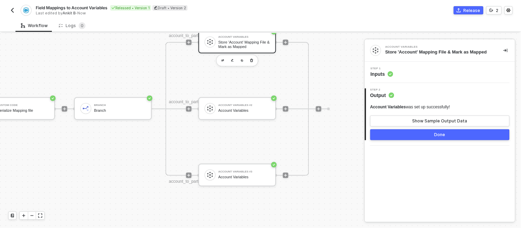
scroll to position [296, 132]
click at [243, 117] on div "Account Variables #2 Account Variables" at bounding box center [238, 108] width 78 height 23
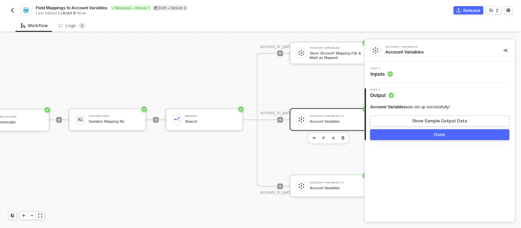
scroll to position [285, 0]
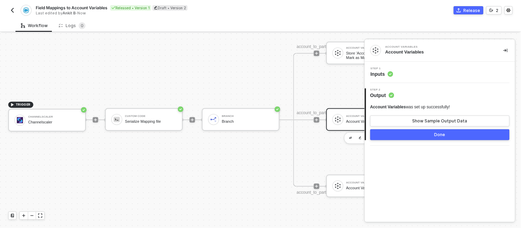
click at [16, 11] on div "Field Mappings to Account Variables Released • Version 1 Draft • Version 2 Last…" at bounding box center [134, 10] width 252 height 11
click at [8, 9] on button "button" at bounding box center [12, 10] width 8 height 8
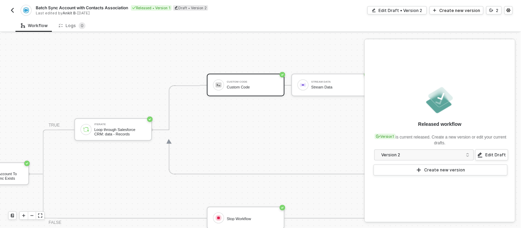
scroll to position [145, 311]
click at [233, 75] on div "Custom Code Custom Code" at bounding box center [245, 85] width 78 height 23
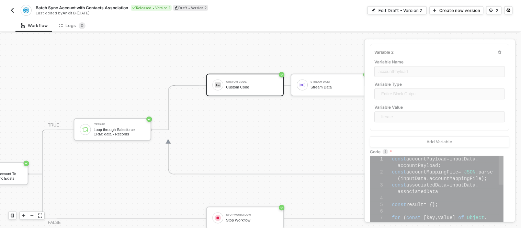
scroll to position [0, 89]
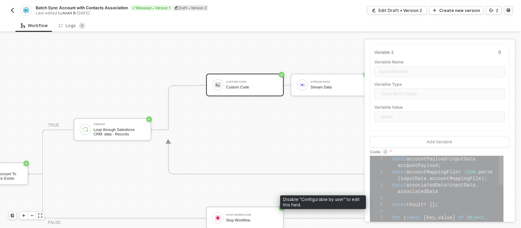
click at [408, 168] on div at bounding box center [408, 166] width 0 height 7
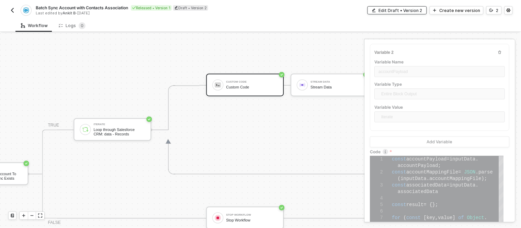
click at [392, 10] on div "Edit Draft • Version 2" at bounding box center [401, 11] width 44 height 6
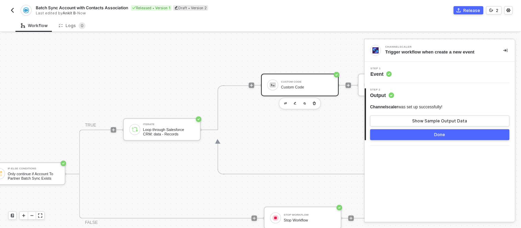
click at [313, 85] on div "Custom Code" at bounding box center [307, 87] width 52 height 4
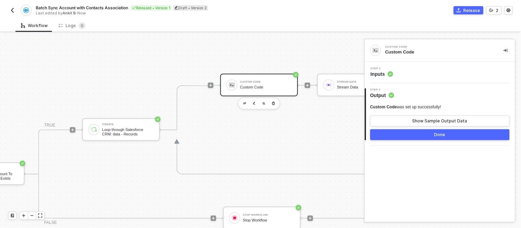
scroll to position [145, 352]
click at [387, 68] on span "Step 1" at bounding box center [382, 68] width 23 height 3
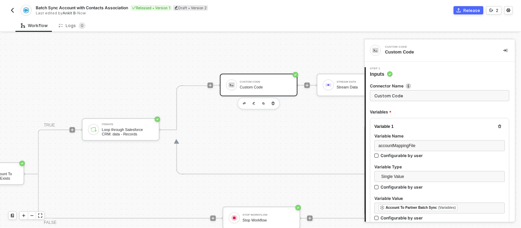
type textarea "const accountPayload = inputData.accountPayload; const accountMappingFile = JSO…"
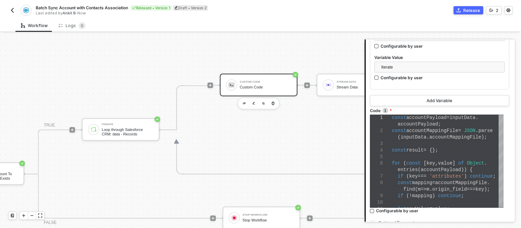
scroll to position [259, 0]
click at [406, 135] on span "inputData" at bounding box center [414, 137] width 26 height 5
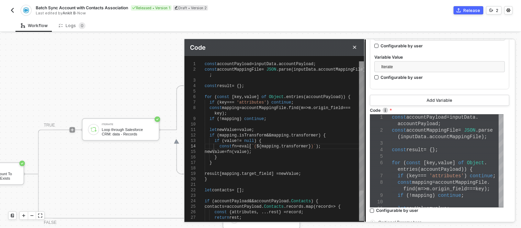
scroll to position [0, 0]
type textarea "result[mapping.target_field] = newValue; } let contacts = []; if (accountPayloa…"
click at [239, 194] on div at bounding box center [284, 195] width 159 height 5
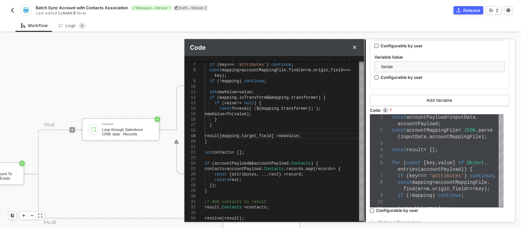
click at [312, 23] on div "Workflow Logs 0" at bounding box center [268, 25] width 506 height 13
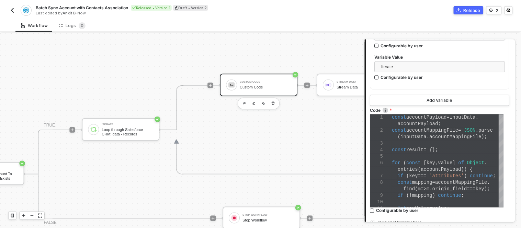
click at [183, 59] on div at bounding box center [210, 86] width 91 height 54
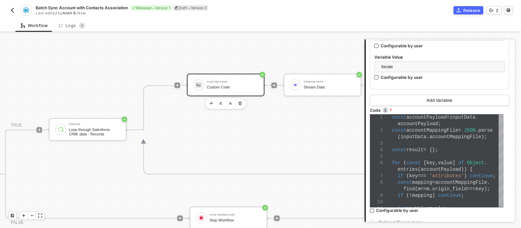
scroll to position [145, 386]
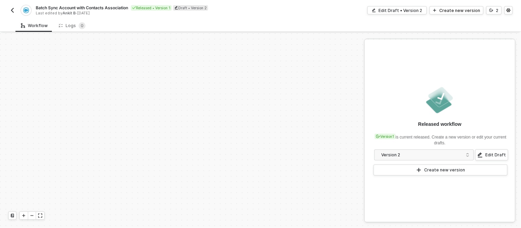
scroll to position [143, 0]
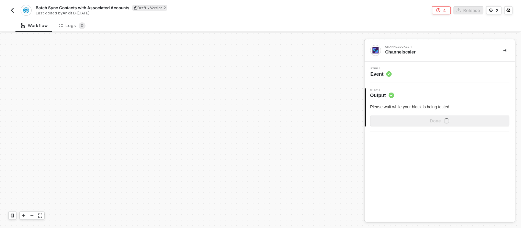
scroll to position [229, 0]
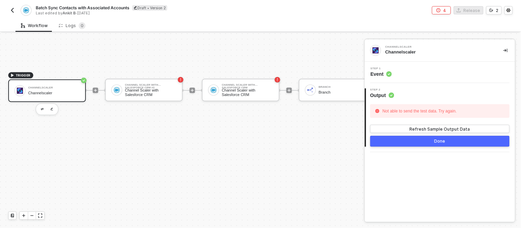
click at [262, 163] on div "TRIGGER Channelscaler Channelscaler Channel Scaler with Salesforce CRM #2 Chann…" at bounding box center [369, 91] width 738 height 572
click at [14, 10] on img "button" at bounding box center [12, 10] width 5 height 5
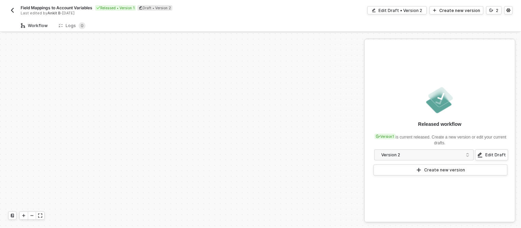
scroll to position [186, 0]
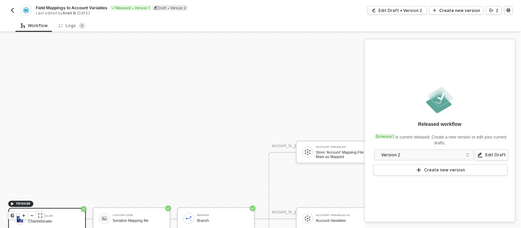
click at [233, 63] on div "TRIGGER Channelscaler Channelscaler Custom Code Serialize Mapping file Branch B…" at bounding box center [200, 220] width 401 height 744
click at [189, 40] on div "TRIGGER Channelscaler Channelscaler Custom Code Serialize Mapping file Branch B…" at bounding box center [200, 220] width 401 height 744
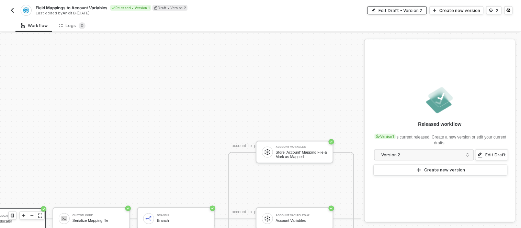
click at [390, 7] on button "Edit Draft • Version 2" at bounding box center [397, 10] width 59 height 8
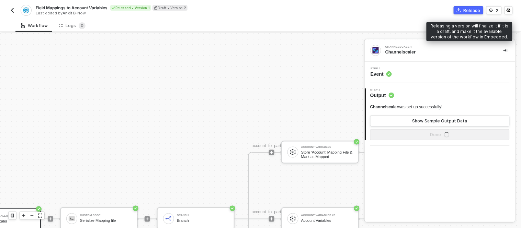
click at [461, 9] on icon "icon-commerce" at bounding box center [459, 10] width 4 height 4
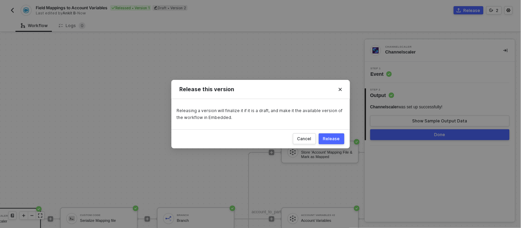
click at [335, 142] on div "Release" at bounding box center [331, 138] width 17 height 5
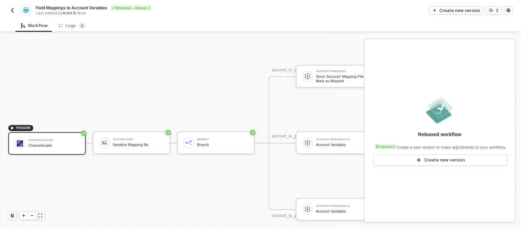
scroll to position [262, 0]
click at [52, 143] on div "Channelscaler" at bounding box center [54, 145] width 52 height 4
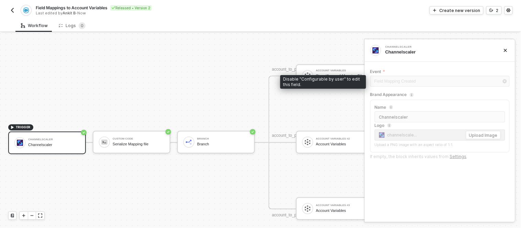
click at [438, 77] on div "Field Mapping Created" at bounding box center [439, 82] width 139 height 12
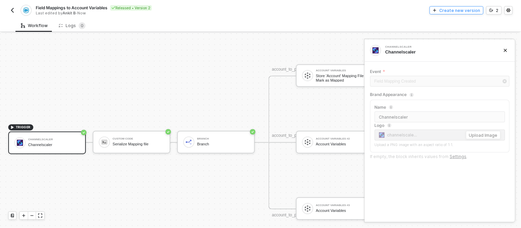
click at [452, 11] on div "Create new version" at bounding box center [460, 11] width 41 height 6
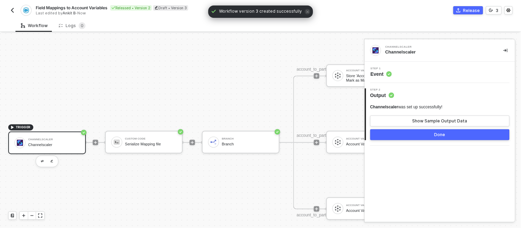
click at [48, 139] on div "Channelscaler" at bounding box center [54, 140] width 52 height 3
click at [387, 76] on circle at bounding box center [388, 73] width 5 height 5
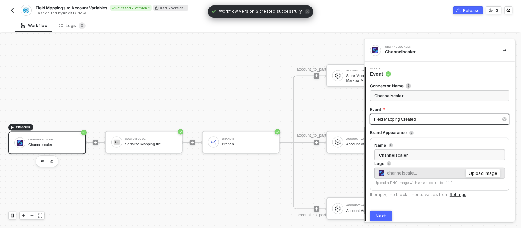
click at [411, 121] on span "Field Mapping Created" at bounding box center [395, 119] width 42 height 5
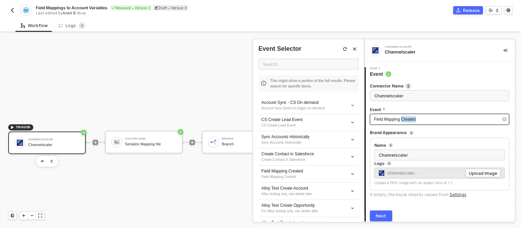
click at [411, 121] on span "Field Mapping Created" at bounding box center [395, 119] width 42 height 5
click at [425, 119] on div "Field Mapping Created" at bounding box center [436, 119] width 124 height 7
drag, startPoint x: 430, startPoint y: 119, endPoint x: 368, endPoint y: 118, distance: 61.8
click at [368, 118] on div "Connector Name Channelscaler Event Field Mapping Created Brand Appearance Name …" at bounding box center [440, 150] width 149 height 144
click at [426, 122] on div "Field Mapping Created" at bounding box center [436, 119] width 124 height 7
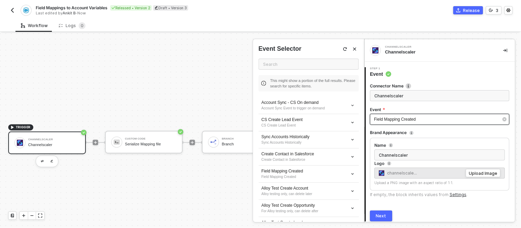
click at [426, 122] on div "Field Mapping Created" at bounding box center [436, 119] width 124 height 7
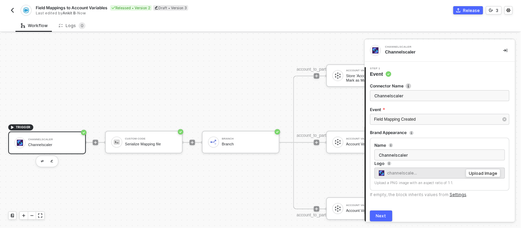
click at [432, 105] on form "Connector Name Channelscaler Event Field Mapping Created" at bounding box center [439, 106] width 139 height 46
click at [421, 120] on div "Field Mapping Created" at bounding box center [436, 119] width 124 height 7
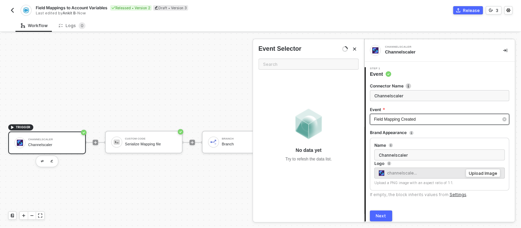
click at [421, 120] on div "Field Mapping Created" at bounding box center [436, 119] width 124 height 7
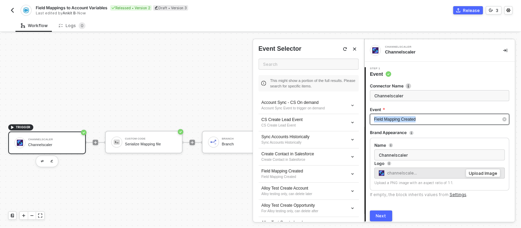
click at [421, 120] on div "Field Mapping Created" at bounding box center [436, 119] width 124 height 7
click at [443, 73] on div "Step 1 Event" at bounding box center [440, 72] width 149 height 10
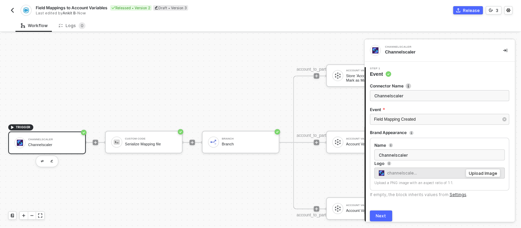
scroll to position [26, 0]
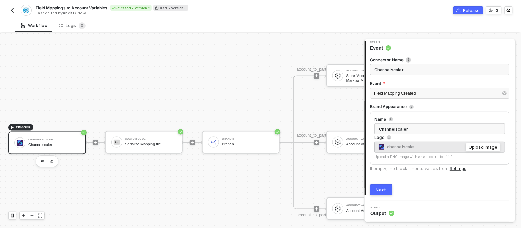
click at [390, 193] on button "Next" at bounding box center [381, 190] width 22 height 11
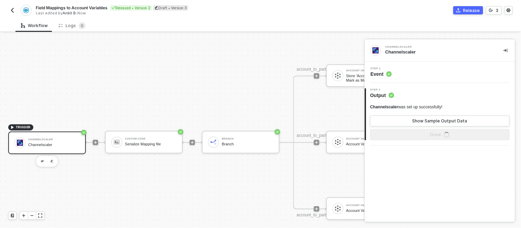
scroll to position [0, 0]
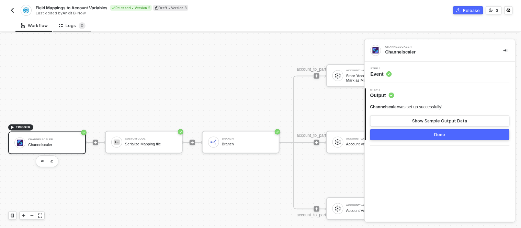
click at [69, 22] on div "Logs 0" at bounding box center [72, 25] width 27 height 7
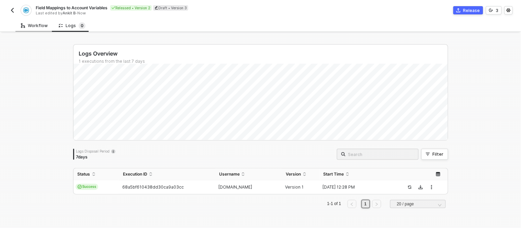
click at [34, 29] on div "Workflow" at bounding box center [34, 25] width 38 height 13
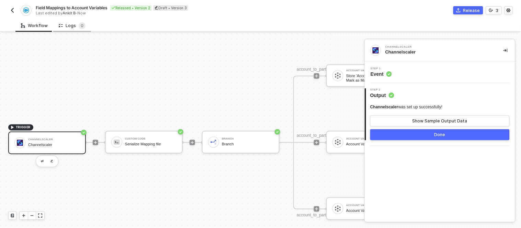
click at [67, 27] on div "Logs 0" at bounding box center [72, 25] width 27 height 7
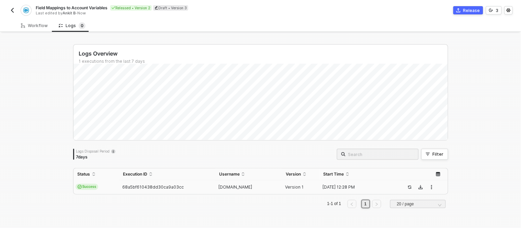
click at [102, 185] on td "Success" at bounding box center [96, 188] width 45 height 14
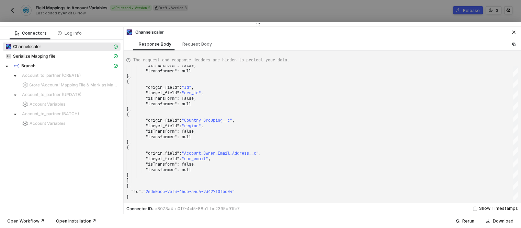
click at [181, 11] on div at bounding box center [260, 114] width 521 height 228
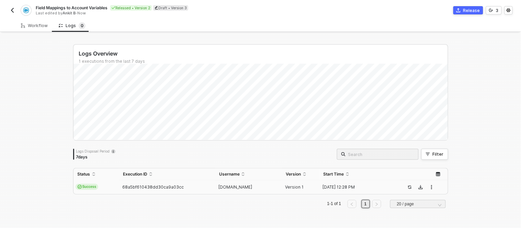
click at [148, 188] on span "68a5bf610438dd30ca9a03cc" at bounding box center [152, 187] width 61 height 5
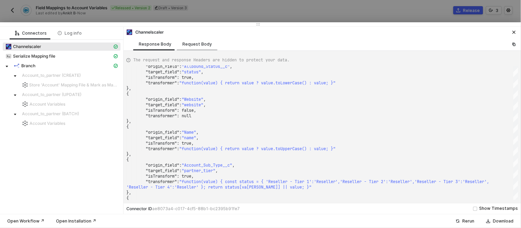
click at [190, 39] on div "Request Body" at bounding box center [197, 44] width 41 height 13
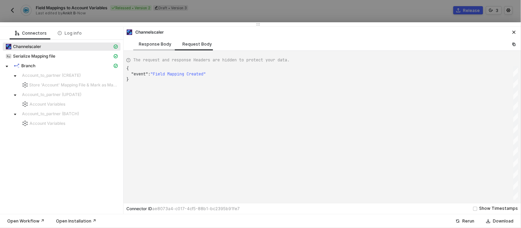
click at [156, 49] on div "Response Body" at bounding box center [155, 44] width 44 height 13
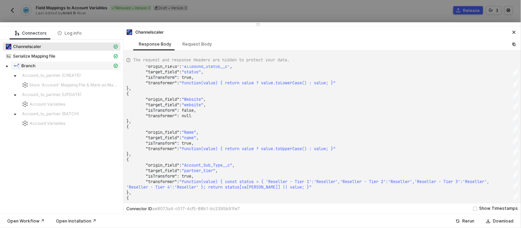
click at [26, 62] on span "Branch" at bounding box center [66, 66] width 110 height 8
type textarea "[ { "label": "account_to_partner (CREATE)", "value": "FALSE" }, { "label": "acc…"
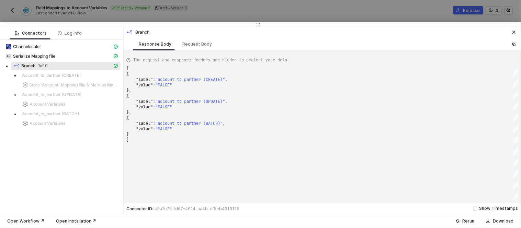
click at [135, 16] on div at bounding box center [260, 114] width 521 height 228
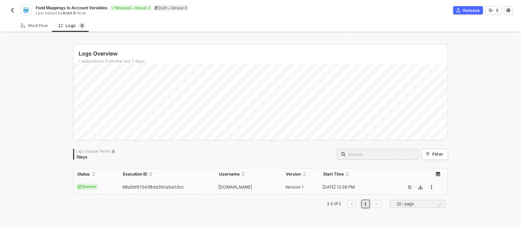
click at [11, 12] on img "button" at bounding box center [12, 10] width 5 height 5
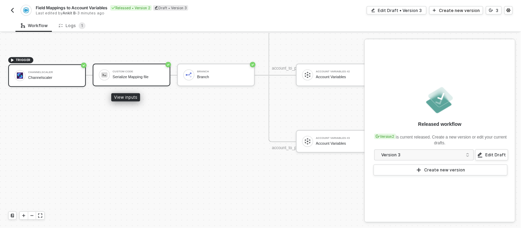
scroll to position [330, 8]
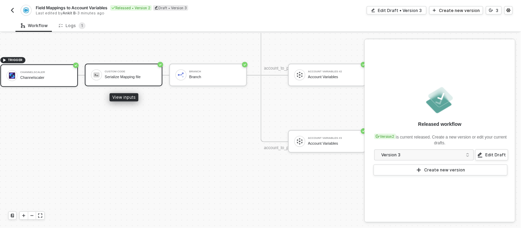
click at [134, 76] on div "Serialize Mapping file" at bounding box center [131, 77] width 52 height 4
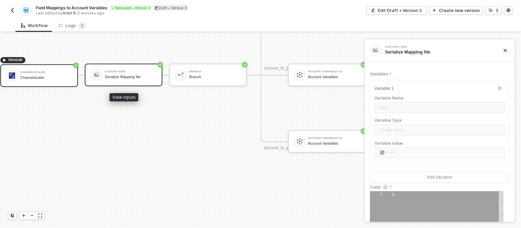
type textarea "output = { stringifiedFields: JSON.stringify(inputData.fields) } resolve(output…"
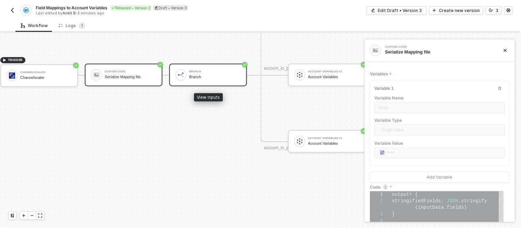
click at [216, 74] on div "Branch Branch" at bounding box center [215, 75] width 52 height 13
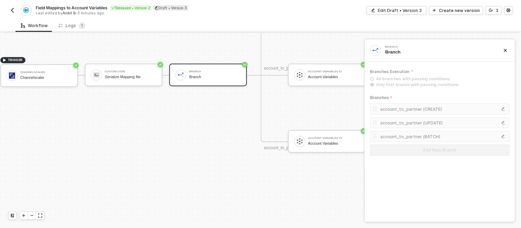
scroll to position [330, 45]
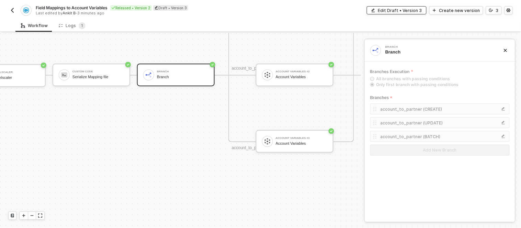
click at [388, 9] on div "Edit Draft • Version 3" at bounding box center [400, 11] width 44 height 6
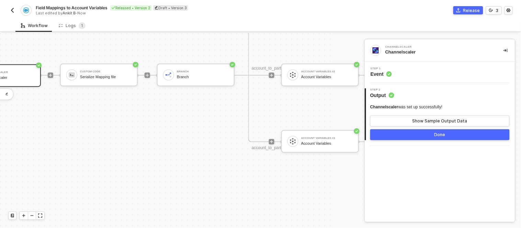
click at [398, 75] on div "Step 1 Event" at bounding box center [440, 72] width 149 height 10
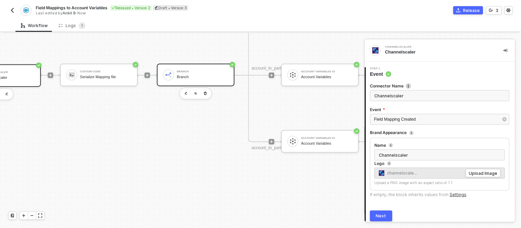
click at [191, 72] on div "Branch" at bounding box center [203, 72] width 52 height 3
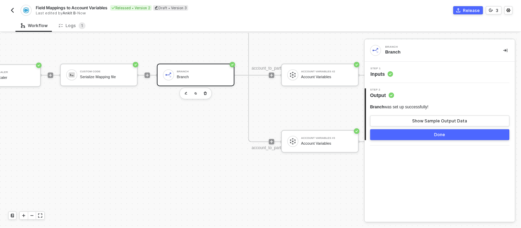
click at [400, 81] on div "Step 1 Inputs" at bounding box center [440, 72] width 150 height 21
click at [404, 77] on div "Step 1 Inputs" at bounding box center [440, 72] width 149 height 10
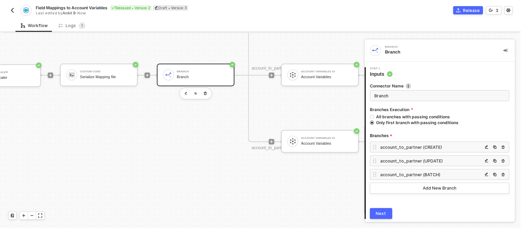
click at [392, 150] on div "account_to_partner (CREATE)" at bounding box center [439, 147] width 139 height 11
click at [378, 148] on div "account_to_partner (CREATE)" at bounding box center [427, 148] width 111 height 6
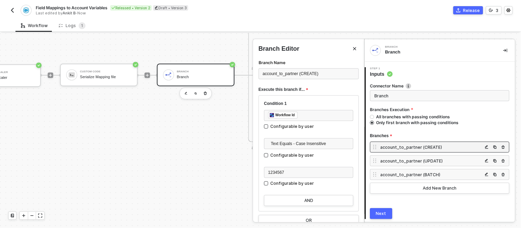
scroll to position [11, 0]
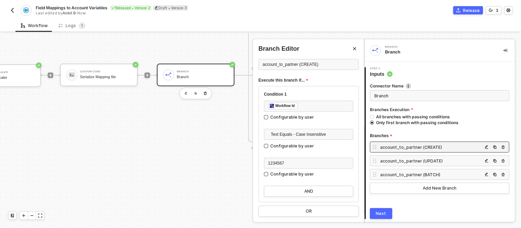
click at [401, 162] on div "account_to_partner (UPDATE)" at bounding box center [432, 161] width 102 height 6
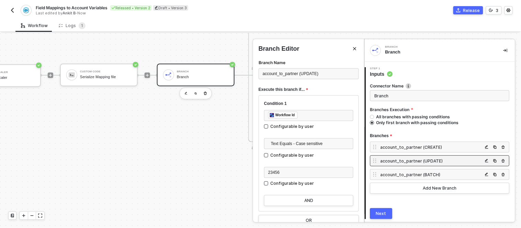
click at [167, 113] on div at bounding box center [260, 130] width 521 height 195
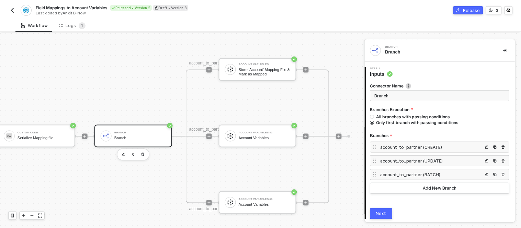
scroll to position [268, 108]
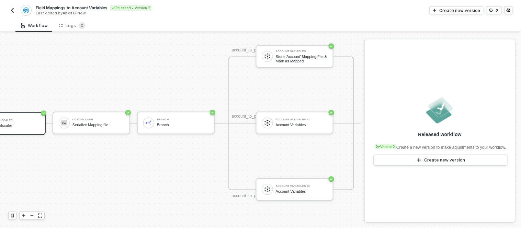
scroll to position [281, 45]
click at [10, 8] on img "button" at bounding box center [12, 10] width 5 height 5
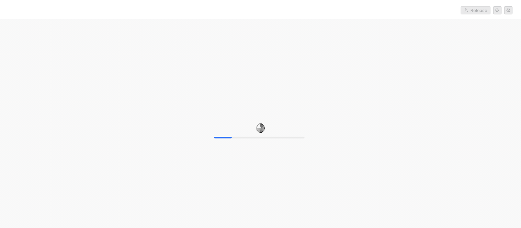
click at [152, 136] on div "20%" at bounding box center [260, 133] width 521 height 228
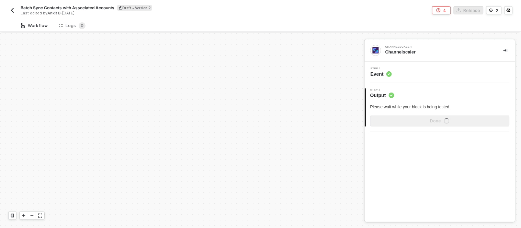
scroll to position [229, 0]
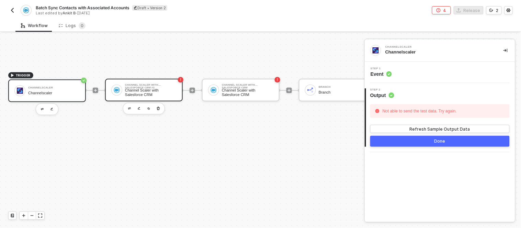
click at [149, 96] on div "Channel Scaler with Salesforce CRM" at bounding box center [151, 92] width 52 height 9
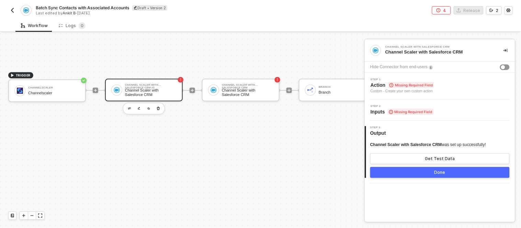
click at [14, 9] on img "button" at bounding box center [12, 10] width 5 height 5
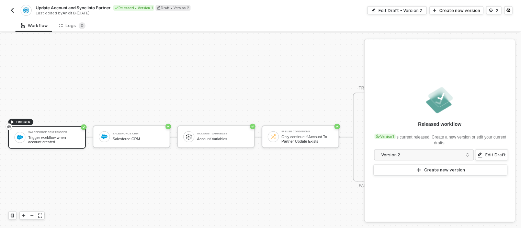
scroll to position [18, 0]
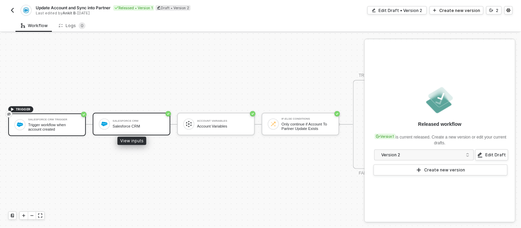
click at [138, 113] on div "Salesforce CRM Salesforce CRM" at bounding box center [132, 124] width 78 height 23
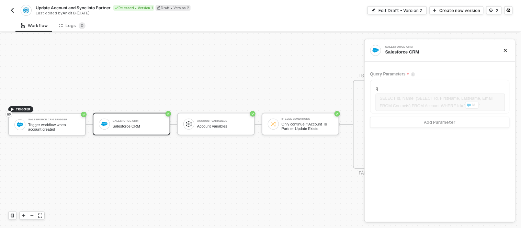
click at [66, 19] on div "Update Account and Sync into Partner Released • Version 1 Draft • Version 2 Las…" at bounding box center [260, 9] width 505 height 19
click at [68, 25] on div "Logs 0" at bounding box center [72, 25] width 27 height 7
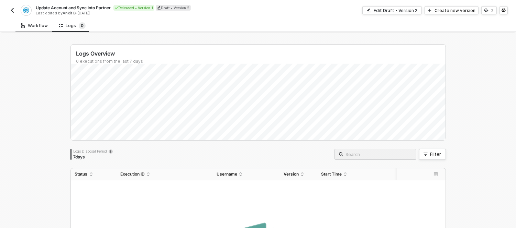
click at [37, 28] on div "Workflow" at bounding box center [34, 25] width 27 height 5
